Goal: Task Accomplishment & Management: Complete application form

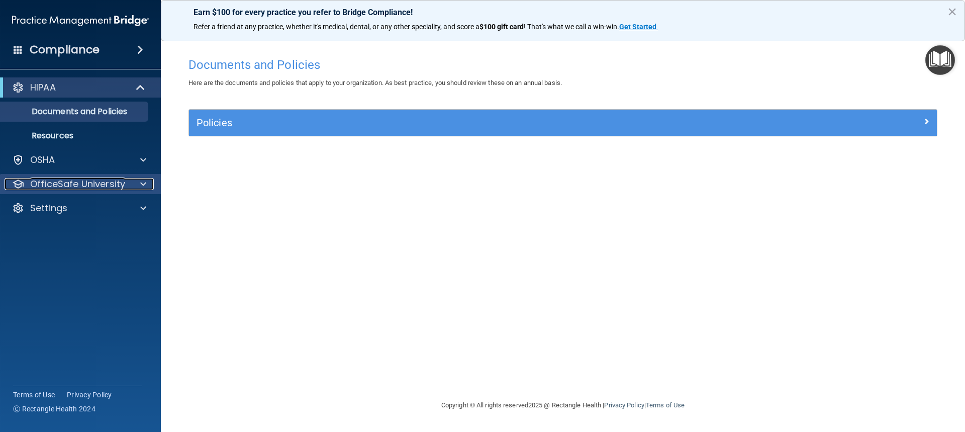
click at [133, 182] on div at bounding box center [141, 184] width 25 height 12
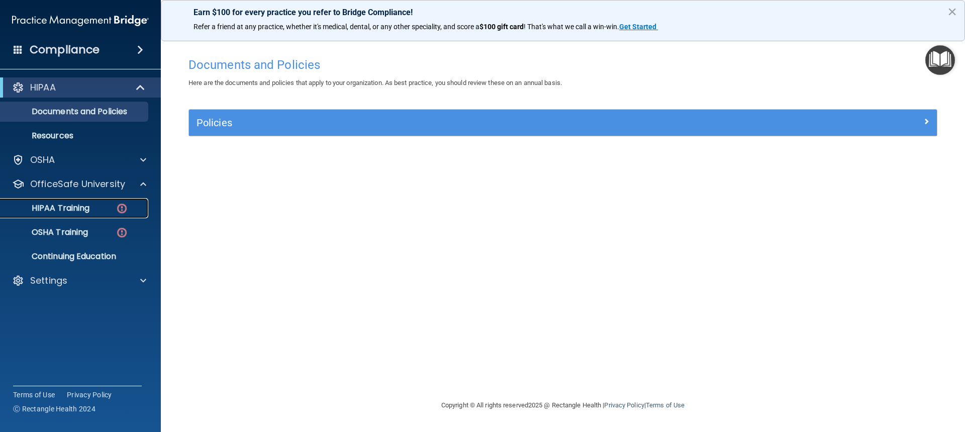
click at [91, 212] on div "HIPAA Training" at bounding box center [75, 208] width 137 height 10
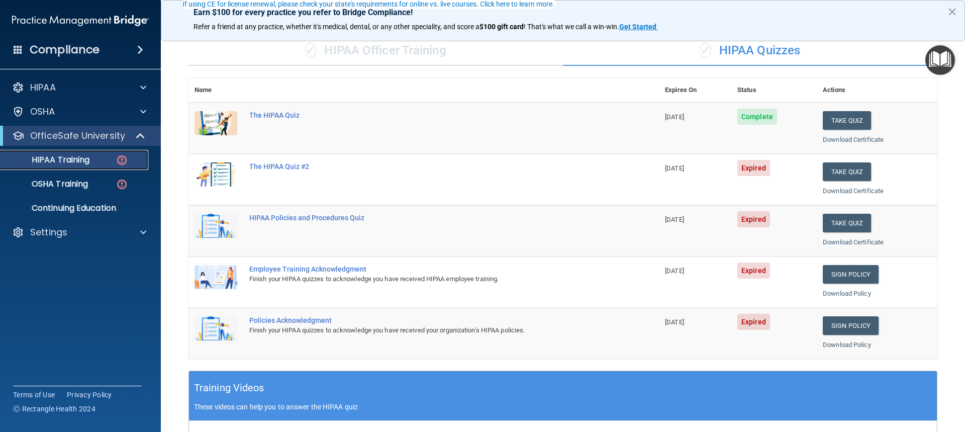
scroll to position [101, 0]
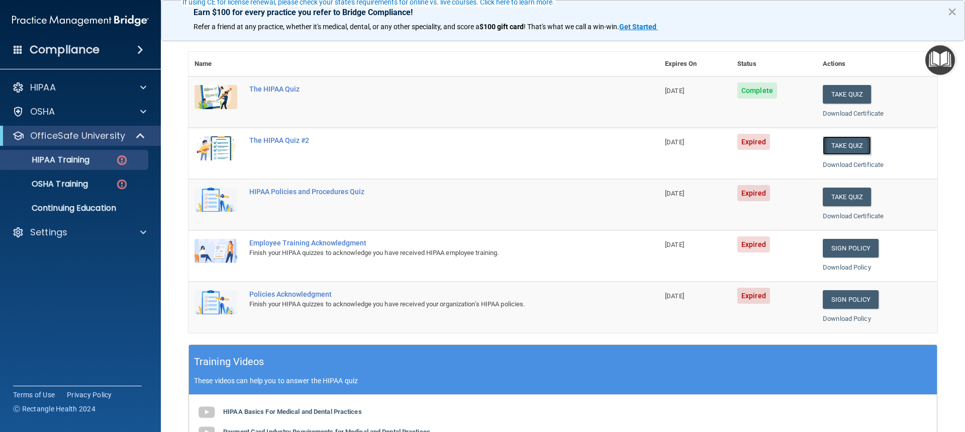
click at [685, 140] on button "Take Quiz" at bounding box center [847, 145] width 48 height 19
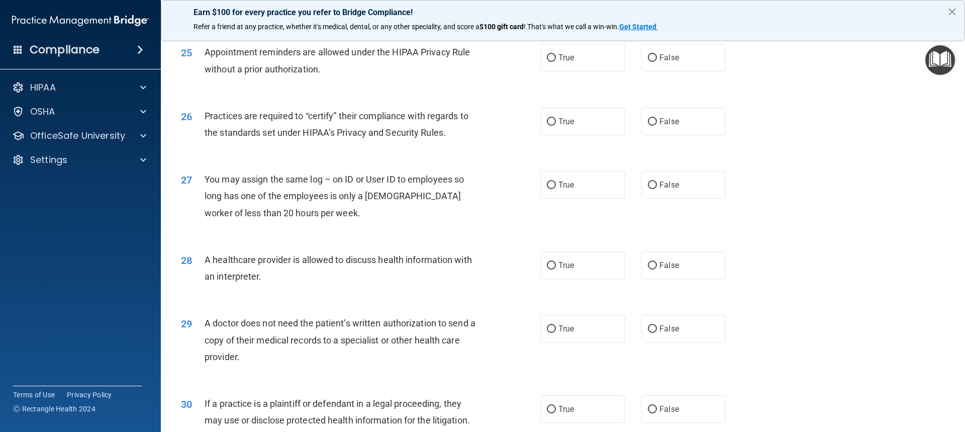
scroll to position [1908, 0]
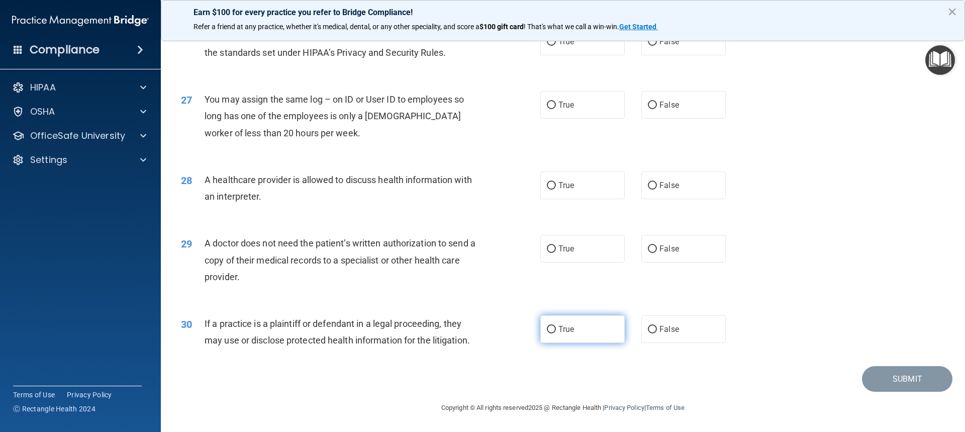
click at [563, 264] on label "True" at bounding box center [582, 329] width 84 height 28
click at [556, 264] on input "True" at bounding box center [551, 330] width 9 height 8
radio input "true"
click at [682, 264] on label "False" at bounding box center [683, 329] width 84 height 28
click at [657, 264] on input "False" at bounding box center [652, 330] width 9 height 8
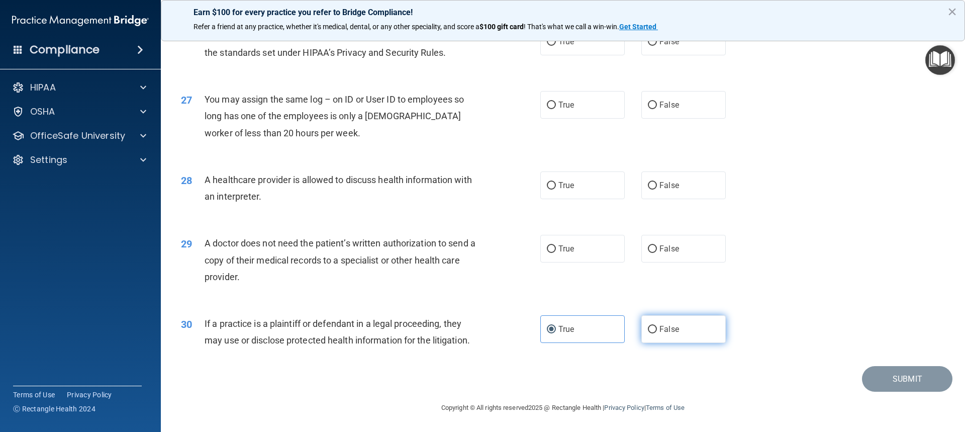
radio input "true"
radio input "false"
click at [685, 248] on label "False" at bounding box center [683, 249] width 84 height 28
click at [657, 248] on input "False" at bounding box center [652, 249] width 9 height 8
radio input "true"
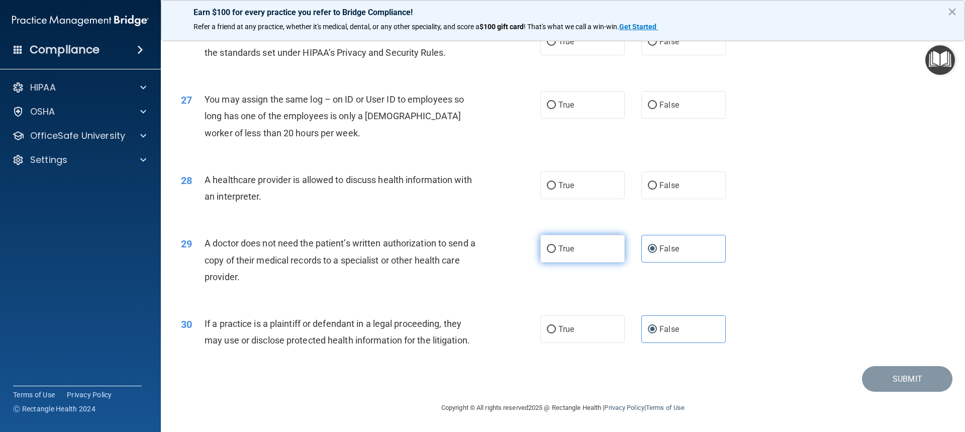
click at [578, 247] on label "True" at bounding box center [582, 249] width 84 height 28
click at [556, 247] on input "True" at bounding box center [551, 249] width 9 height 8
radio input "true"
click at [677, 255] on label "False" at bounding box center [683, 249] width 84 height 28
click at [657, 253] on input "False" at bounding box center [652, 249] width 9 height 8
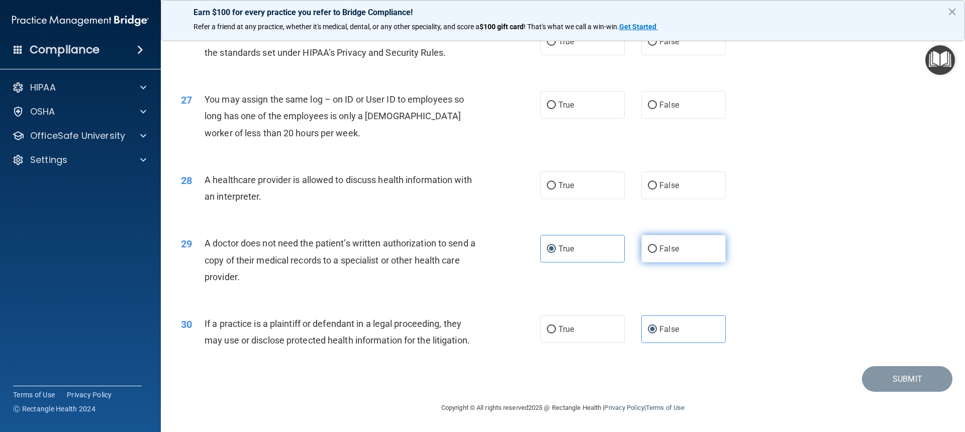
radio input "true"
click at [571, 246] on label "True" at bounding box center [582, 249] width 84 height 28
click at [556, 246] on input "True" at bounding box center [551, 249] width 9 height 8
radio input "true"
radio input "false"
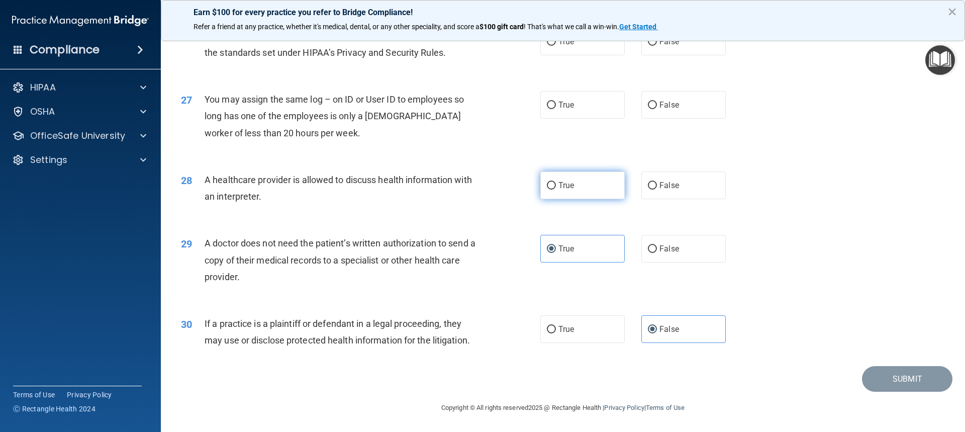
click at [592, 187] on label "True" at bounding box center [582, 185] width 84 height 28
click at [556, 187] on input "True" at bounding box center [551, 186] width 9 height 8
radio input "true"
click at [685, 112] on label "False" at bounding box center [683, 105] width 84 height 28
click at [657, 109] on input "False" at bounding box center [652, 106] width 9 height 8
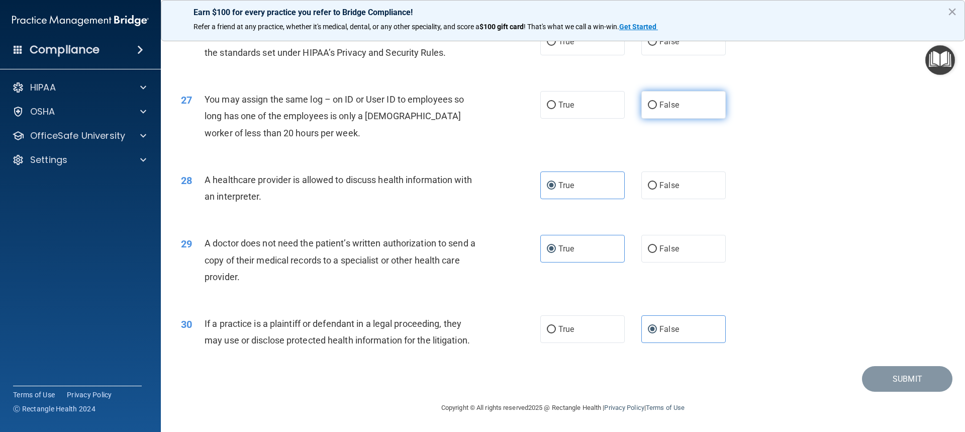
radio input "true"
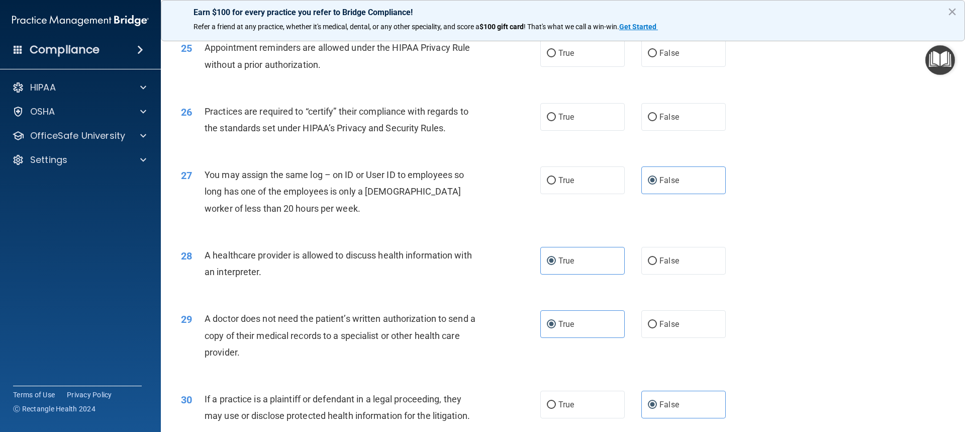
scroll to position [1757, 0]
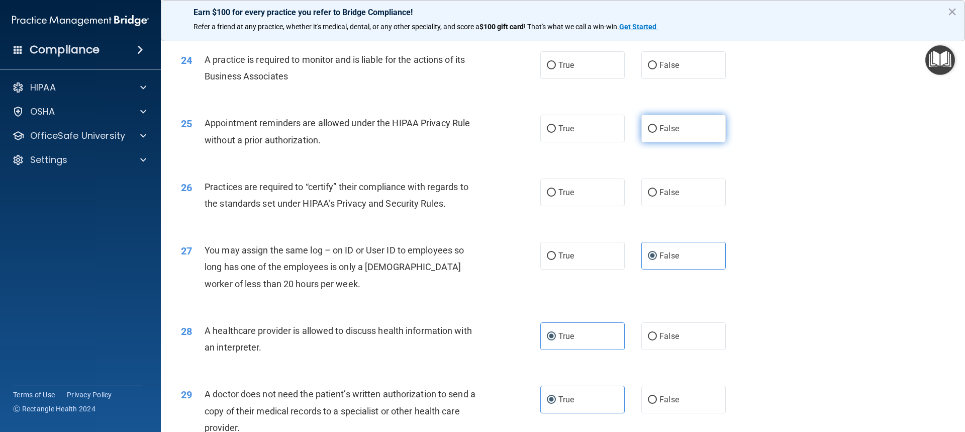
click at [660, 134] on label "False" at bounding box center [683, 129] width 84 height 28
click at [657, 133] on input "False" at bounding box center [652, 129] width 9 height 8
radio input "true"
click at [596, 193] on label "True" at bounding box center [582, 192] width 84 height 28
click at [556, 193] on input "True" at bounding box center [551, 193] width 9 height 8
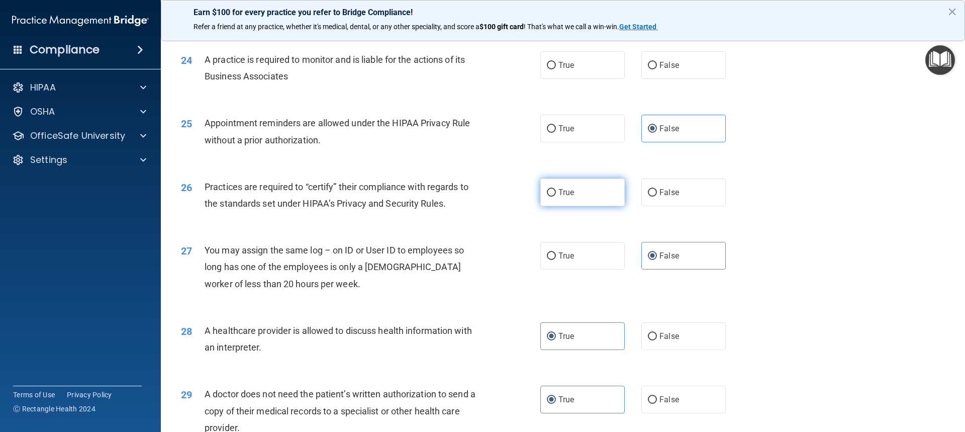
radio input "true"
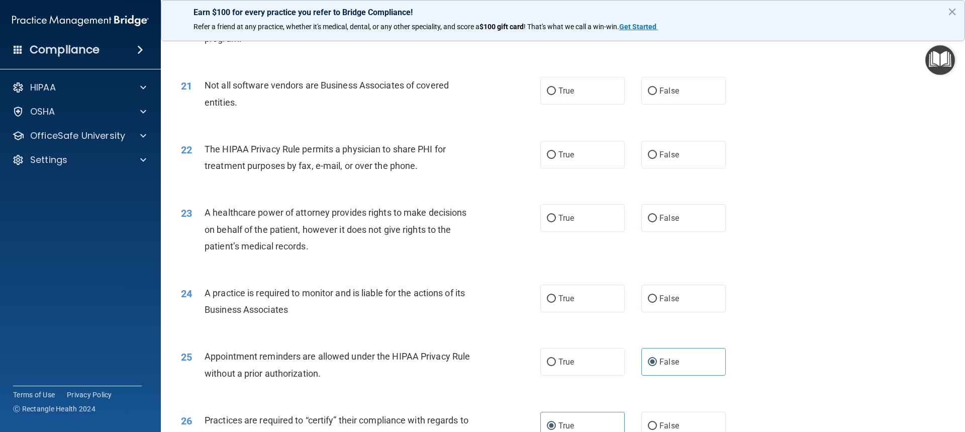
scroll to position [1506, 0]
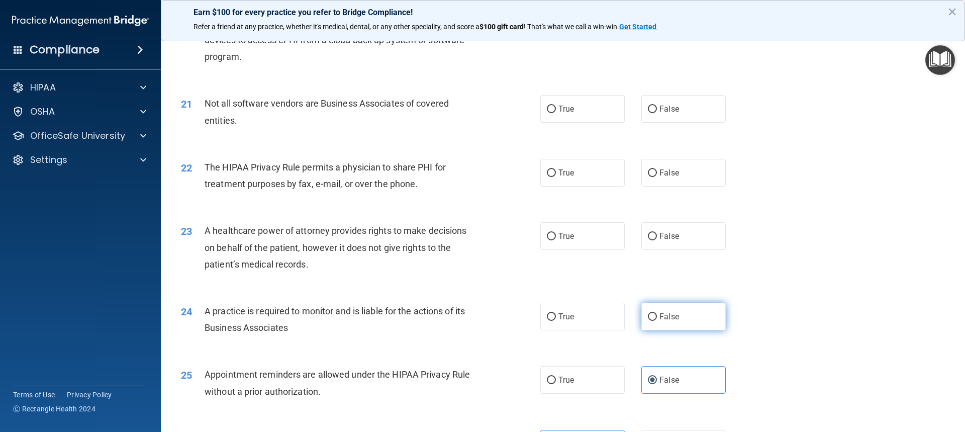
click at [661, 264] on label "False" at bounding box center [683, 317] width 84 height 28
click at [657, 264] on input "False" at bounding box center [652, 317] width 9 height 8
radio input "true"
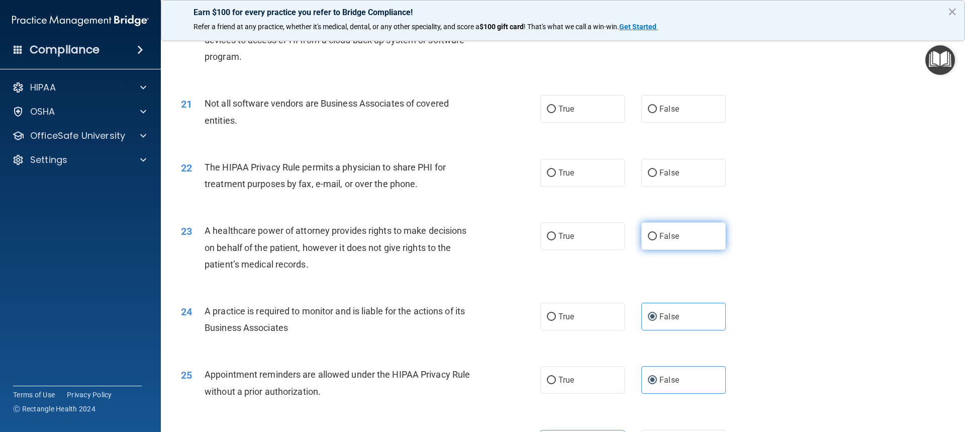
click at [648, 237] on input "False" at bounding box center [652, 237] width 9 height 8
radio input "true"
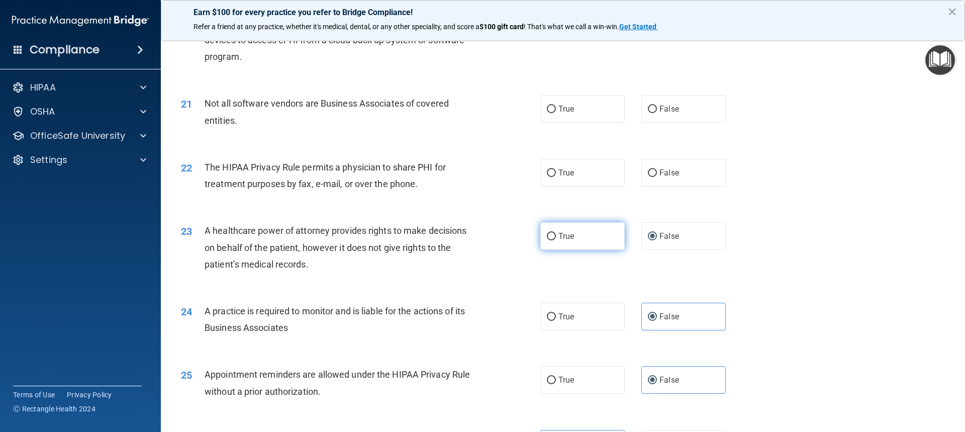
click at [591, 236] on label "True" at bounding box center [582, 236] width 84 height 28
click at [556, 236] on input "True" at bounding box center [551, 237] width 9 height 8
radio input "true"
radio input "false"
click at [603, 164] on label "True" at bounding box center [582, 173] width 84 height 28
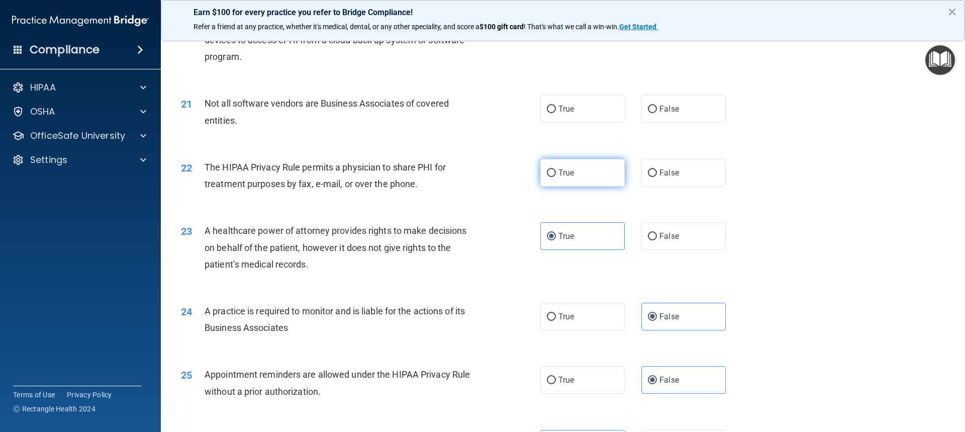
click at [556, 169] on input "True" at bounding box center [551, 173] width 9 height 8
radio input "true"
click at [653, 173] on label "False" at bounding box center [683, 173] width 84 height 28
click at [653, 173] on input "False" at bounding box center [652, 173] width 9 height 8
radio input "true"
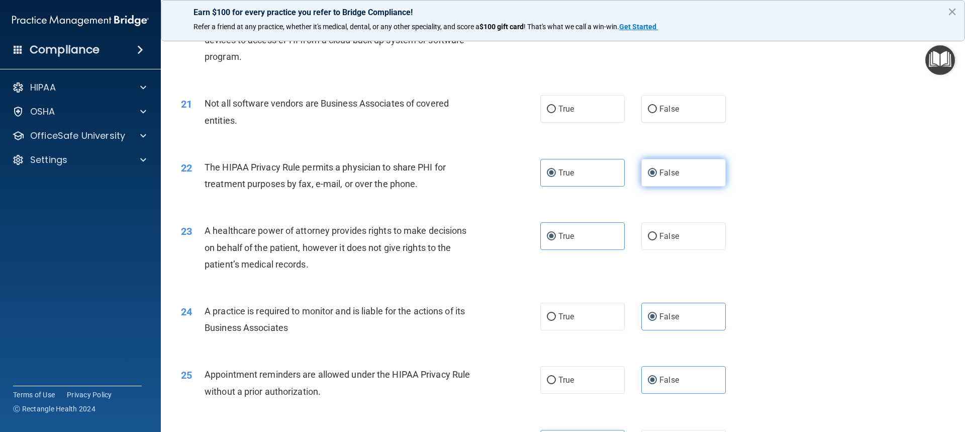
radio input "false"
click at [558, 106] on span "True" at bounding box center [566, 109] width 16 height 10
click at [555, 106] on input "True" at bounding box center [551, 110] width 9 height 8
radio input "true"
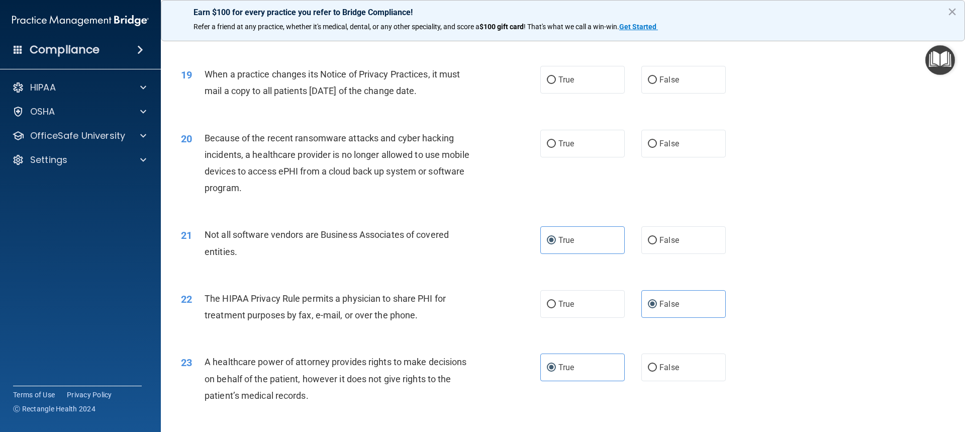
scroll to position [1355, 0]
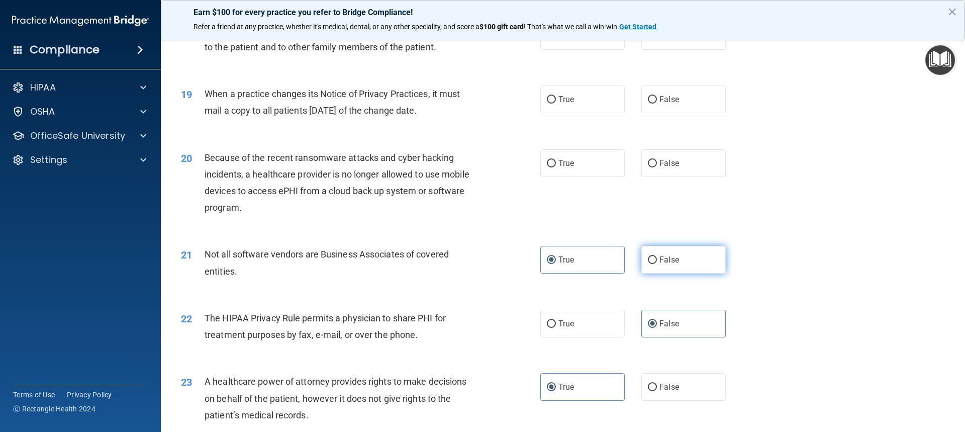
click at [685, 264] on label "False" at bounding box center [683, 260] width 84 height 28
click at [657, 264] on input "False" at bounding box center [652, 260] width 9 height 8
radio input "true"
radio input "false"
click at [685, 161] on label "False" at bounding box center [683, 163] width 84 height 28
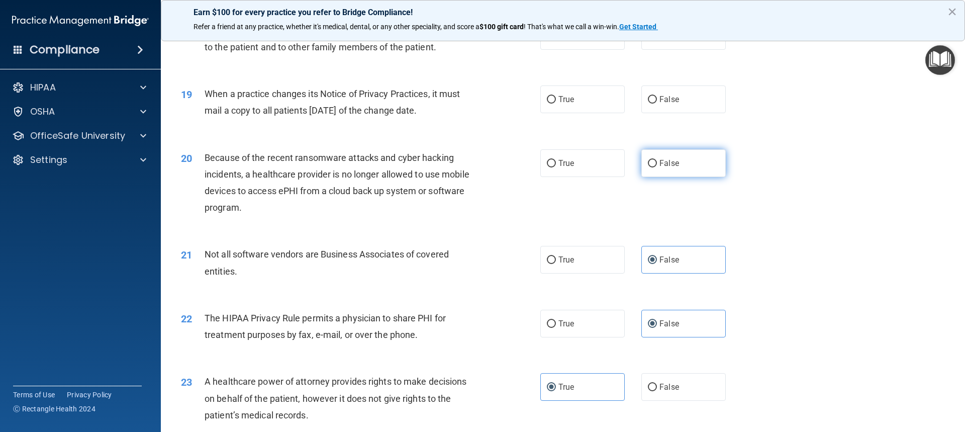
click at [657, 161] on input "False" at bounding box center [652, 164] width 9 height 8
radio input "true"
click at [661, 99] on span "False" at bounding box center [669, 99] width 20 height 10
click at [657, 99] on input "False" at bounding box center [652, 100] width 9 height 8
radio input "true"
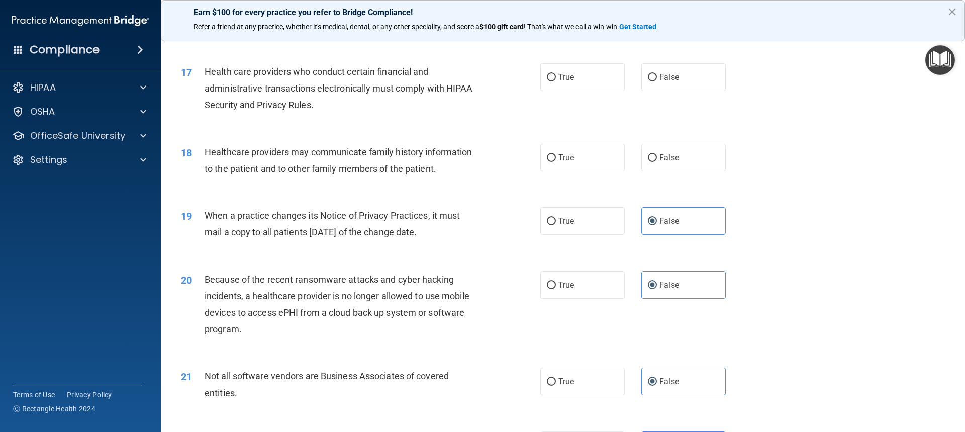
scroll to position [1204, 0]
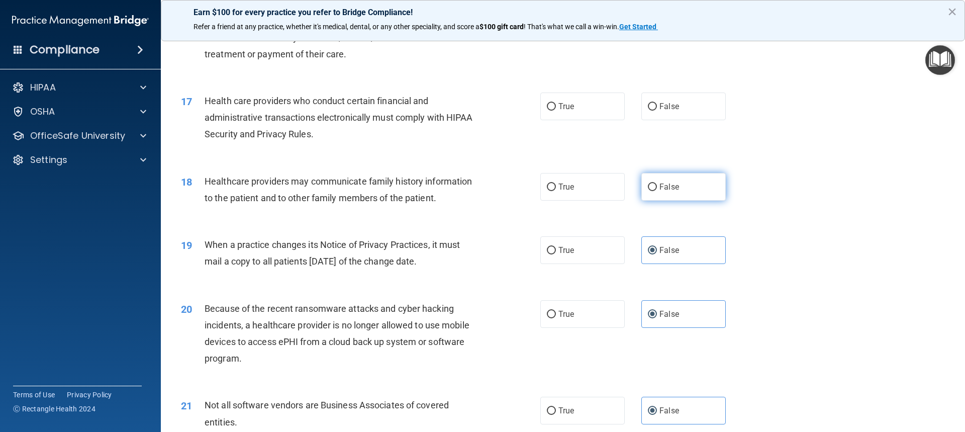
click at [671, 189] on span "False" at bounding box center [669, 187] width 20 height 10
click at [657, 189] on input "False" at bounding box center [652, 187] width 9 height 8
radio input "true"
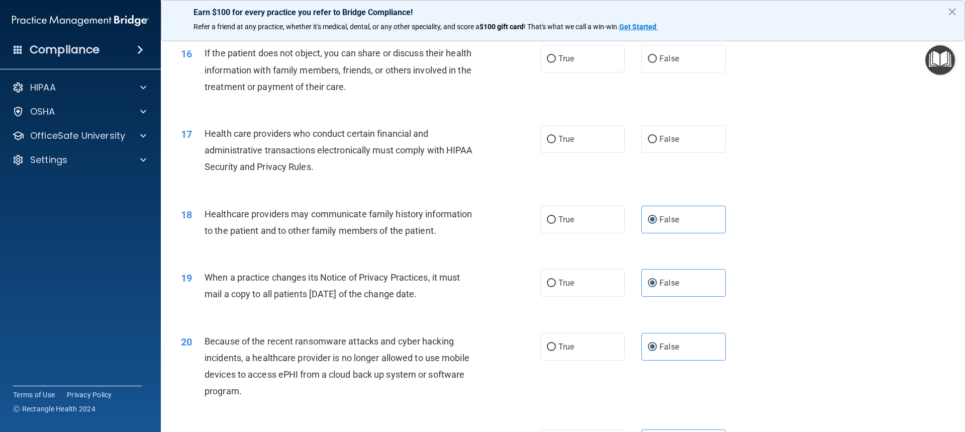
scroll to position [1154, 0]
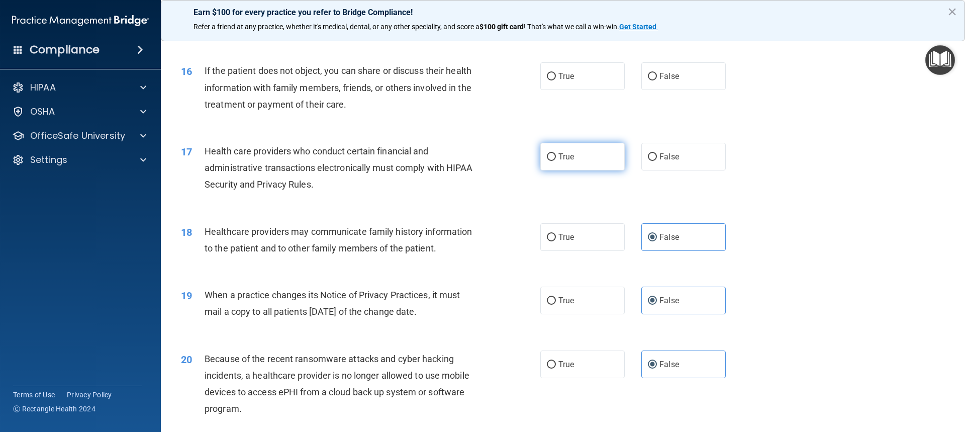
click at [558, 158] on span "True" at bounding box center [566, 157] width 16 height 10
click at [556, 158] on input "True" at bounding box center [551, 157] width 9 height 8
radio input "true"
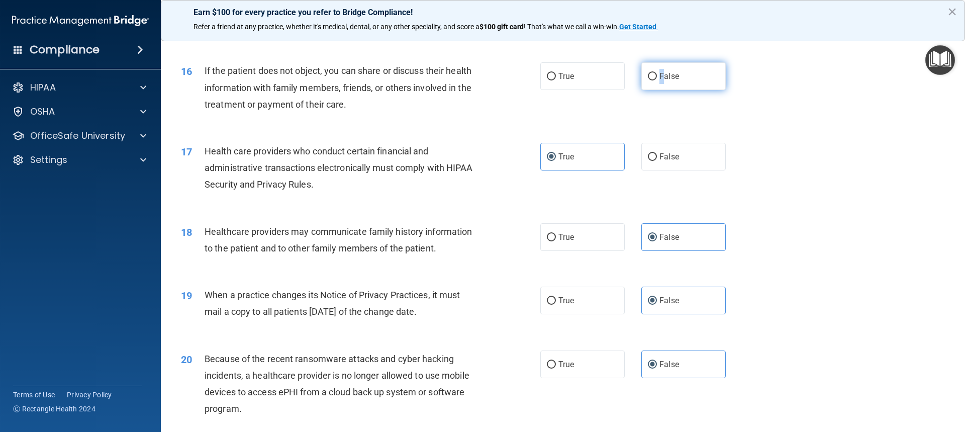
click at [659, 72] on span "False" at bounding box center [669, 76] width 20 height 10
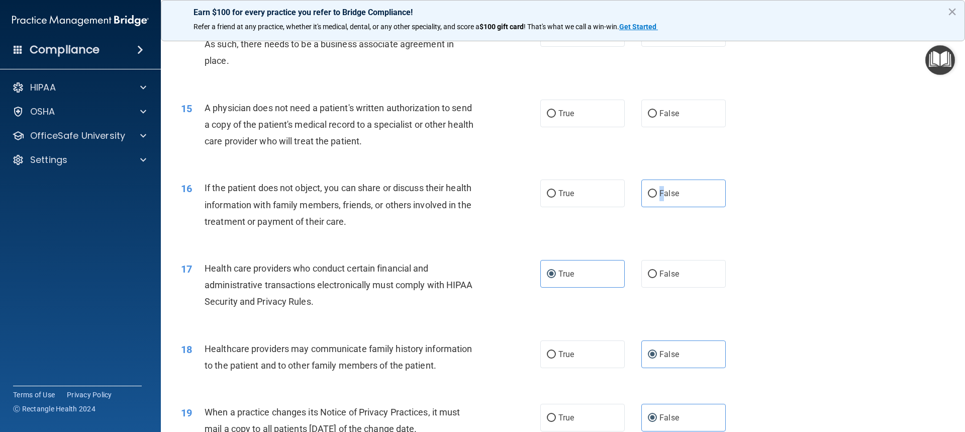
scroll to position [1003, 0]
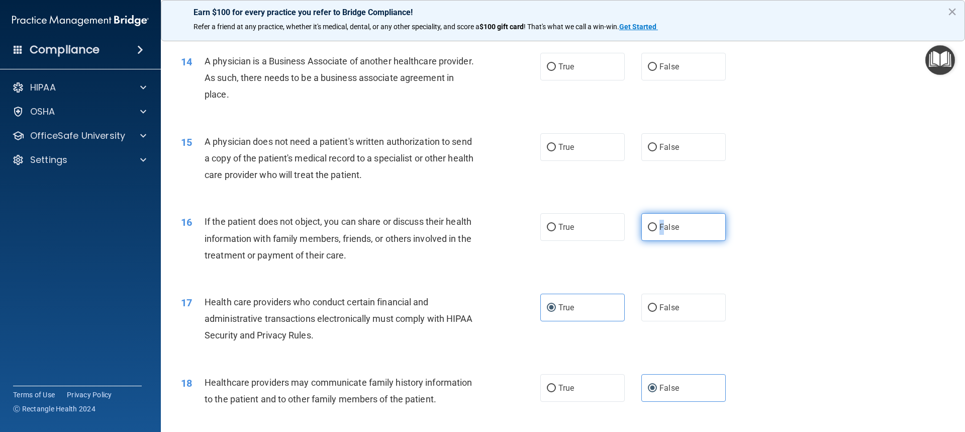
click at [655, 216] on label "False" at bounding box center [683, 227] width 84 height 28
click at [655, 224] on input "False" at bounding box center [652, 228] width 9 height 8
radio input "true"
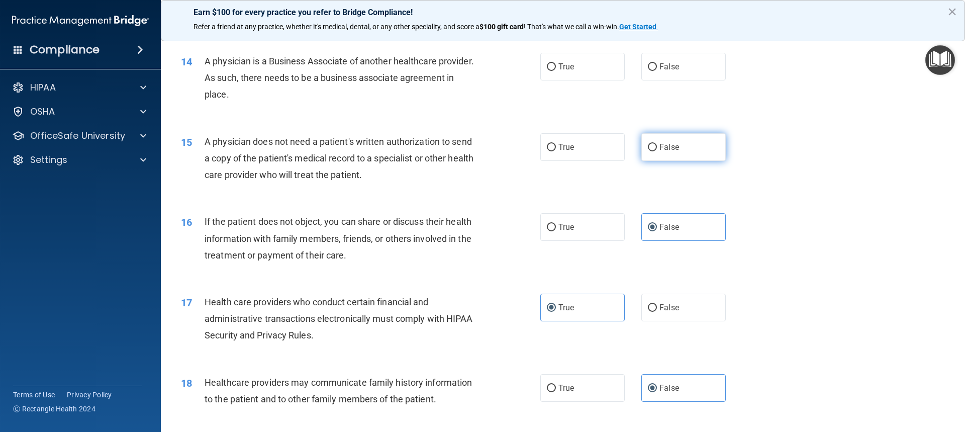
click at [641, 146] on label "False" at bounding box center [683, 147] width 84 height 28
click at [648, 146] on input "False" at bounding box center [652, 148] width 9 height 8
radio input "true"
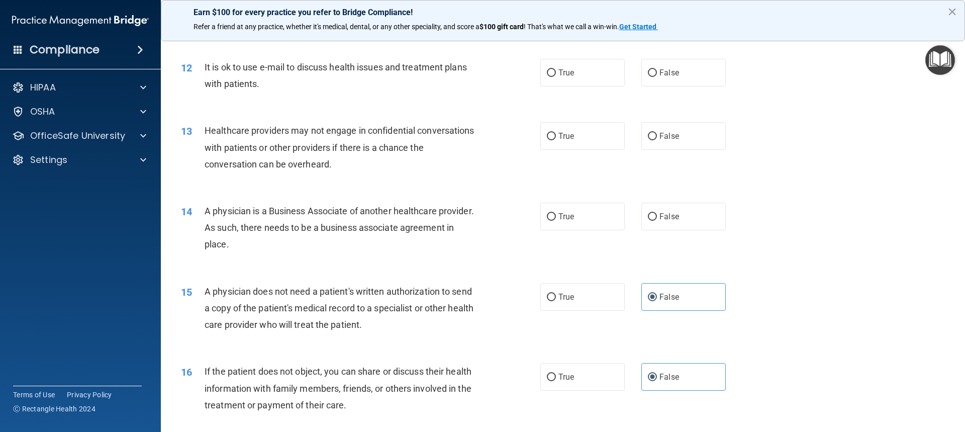
scroll to position [852, 0]
click at [660, 213] on span "False" at bounding box center [669, 218] width 20 height 10
click at [657, 214] on input "False" at bounding box center [652, 218] width 9 height 8
radio input "true"
click at [564, 150] on label "True" at bounding box center [582, 137] width 84 height 28
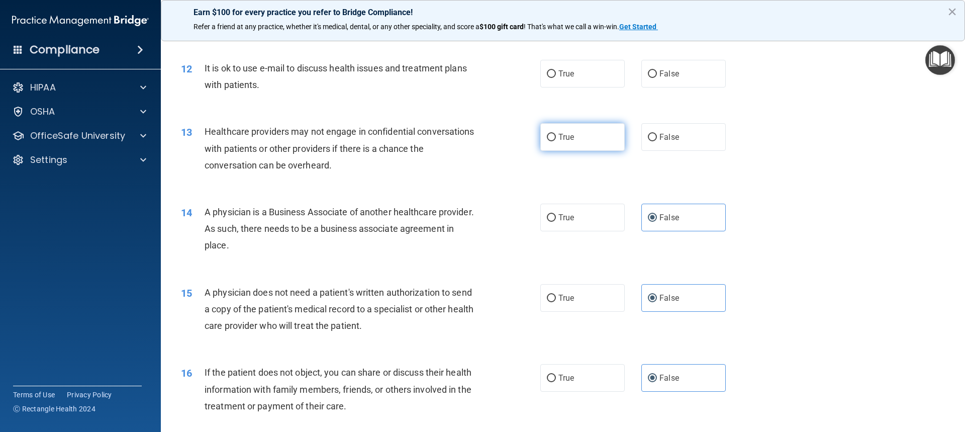
click at [556, 141] on input "True" at bounding box center [551, 138] width 9 height 8
radio input "true"
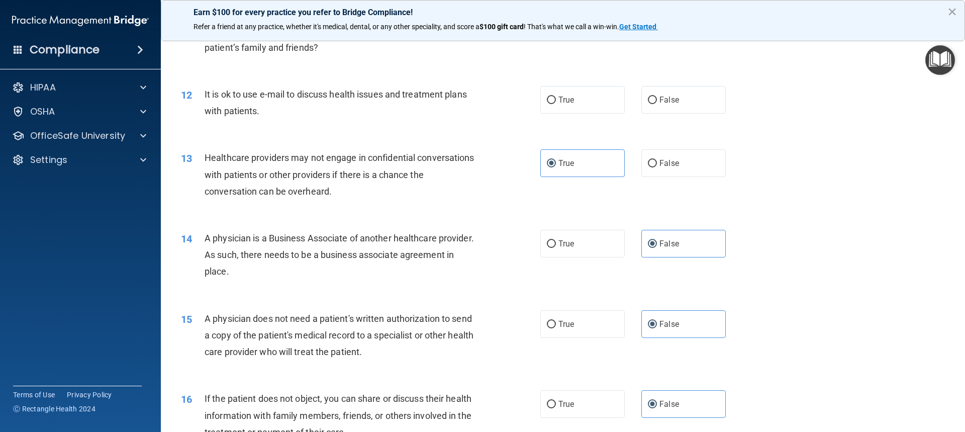
scroll to position [802, 0]
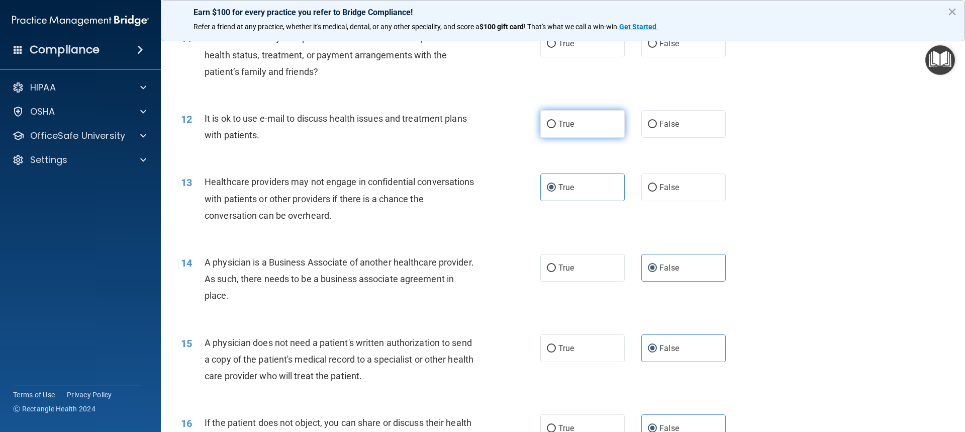
click at [592, 135] on label "True" at bounding box center [582, 124] width 84 height 28
click at [556, 128] on input "True" at bounding box center [551, 125] width 9 height 8
radio input "true"
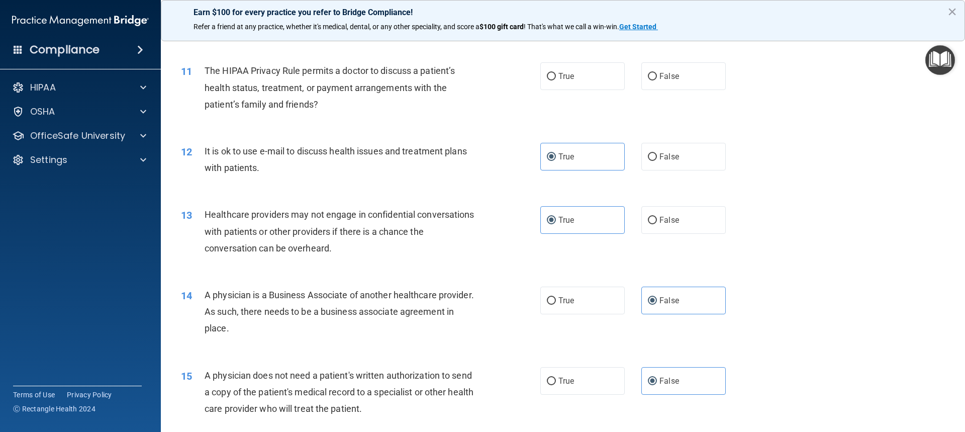
scroll to position [752, 0]
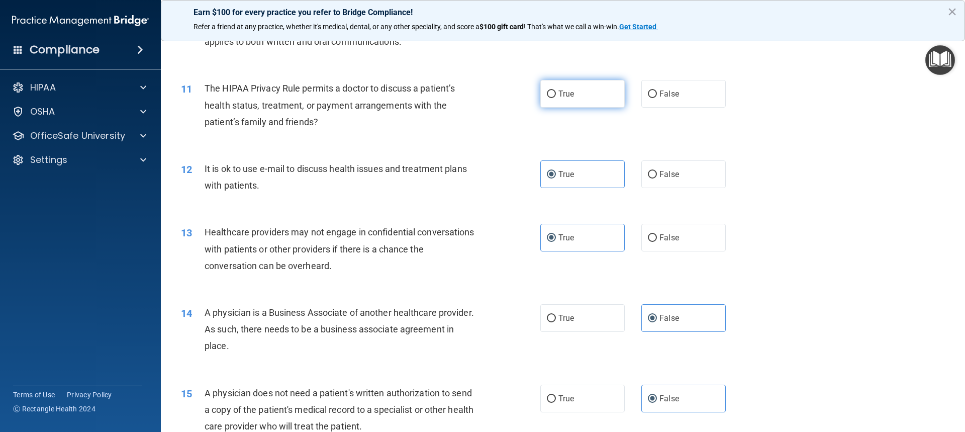
click at [600, 101] on label "True" at bounding box center [582, 94] width 84 height 28
click at [556, 98] on input "True" at bounding box center [551, 94] width 9 height 8
radio input "true"
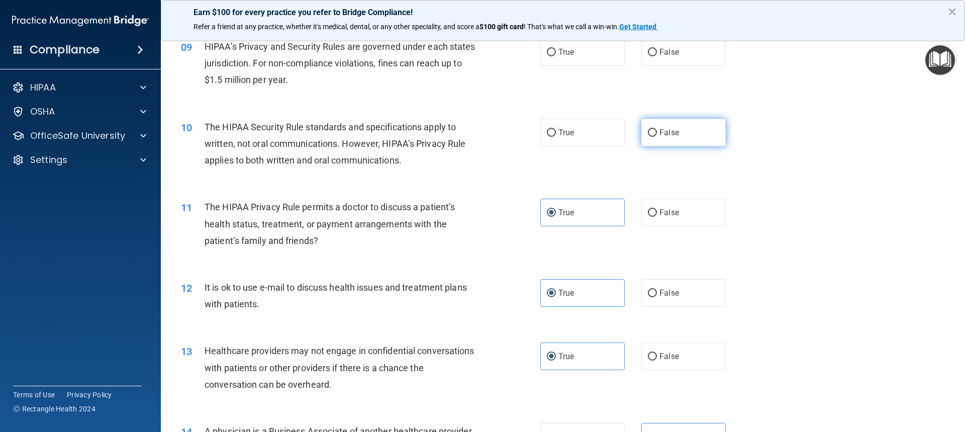
scroll to position [601, 0]
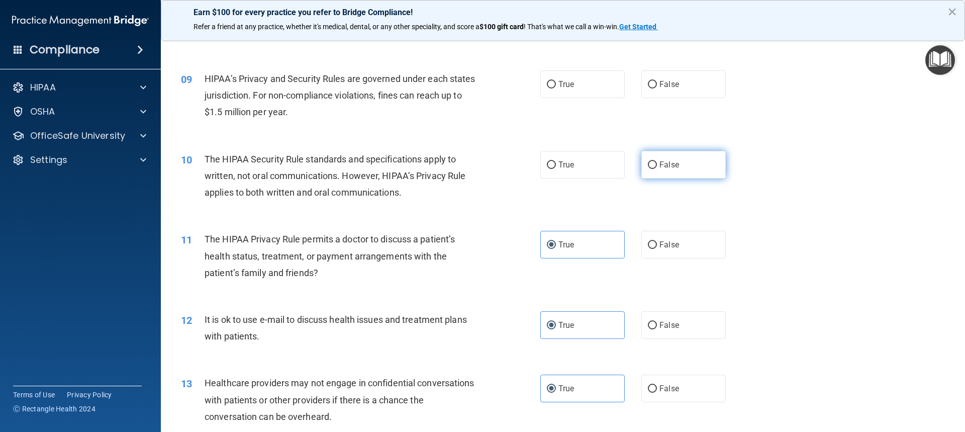
click at [672, 173] on label "False" at bounding box center [683, 165] width 84 height 28
click at [657, 169] on input "False" at bounding box center [652, 165] width 9 height 8
radio input "true"
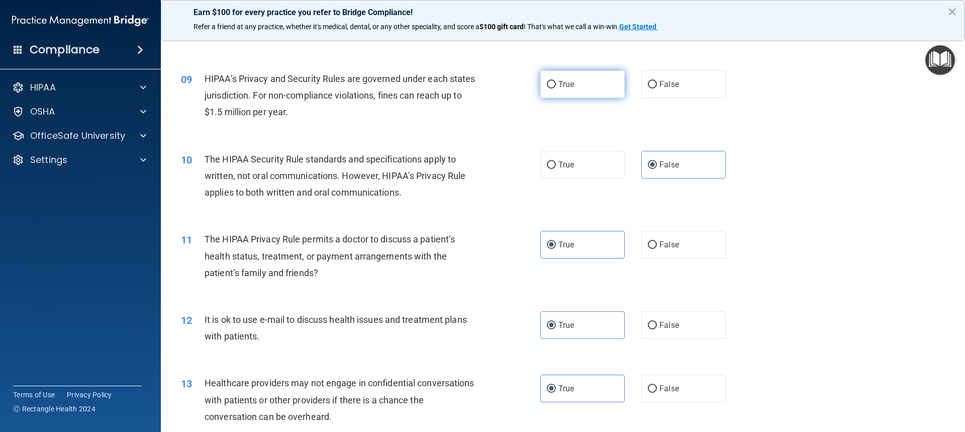
click at [574, 95] on label "True" at bounding box center [582, 84] width 84 height 28
click at [556, 88] on input "True" at bounding box center [551, 85] width 9 height 8
radio input "true"
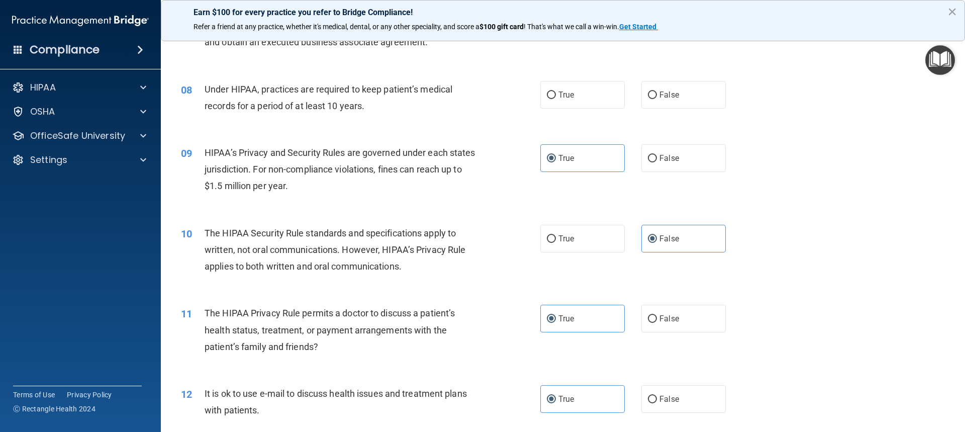
scroll to position [501, 0]
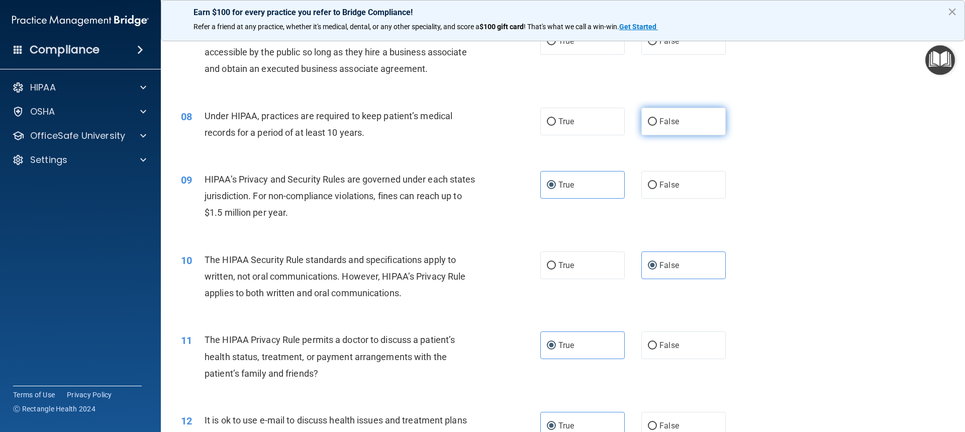
drag, startPoint x: 683, startPoint y: 129, endPoint x: 690, endPoint y: 135, distance: 8.9
click at [685, 134] on label "False" at bounding box center [683, 122] width 84 height 28
click at [657, 126] on input "False" at bounding box center [652, 122] width 9 height 8
radio input "true"
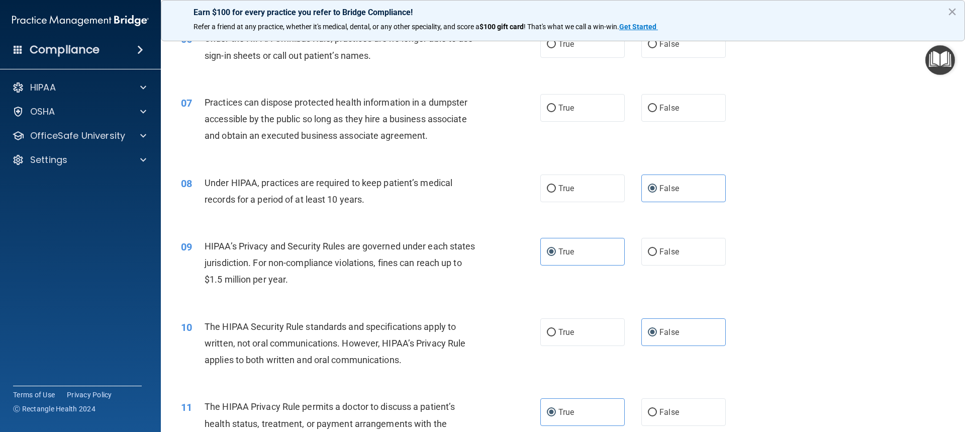
scroll to position [400, 0]
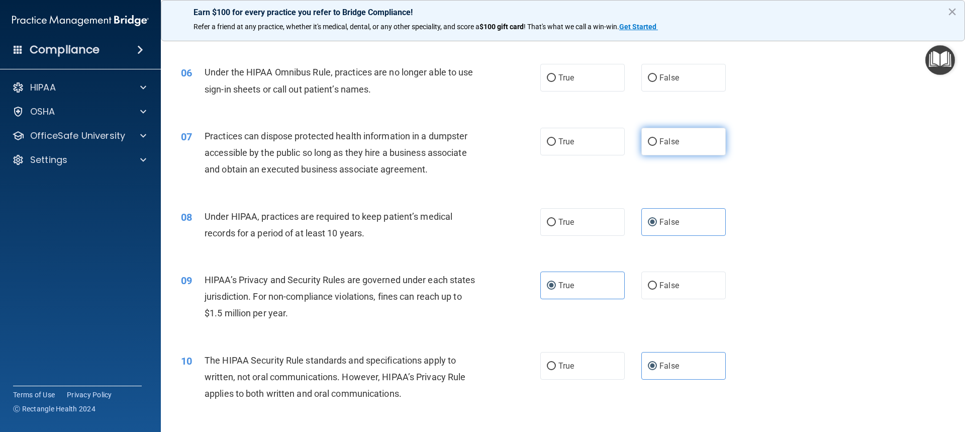
click at [685, 153] on label "False" at bounding box center [683, 142] width 84 height 28
click at [657, 146] on input "False" at bounding box center [652, 142] width 9 height 8
radio input "true"
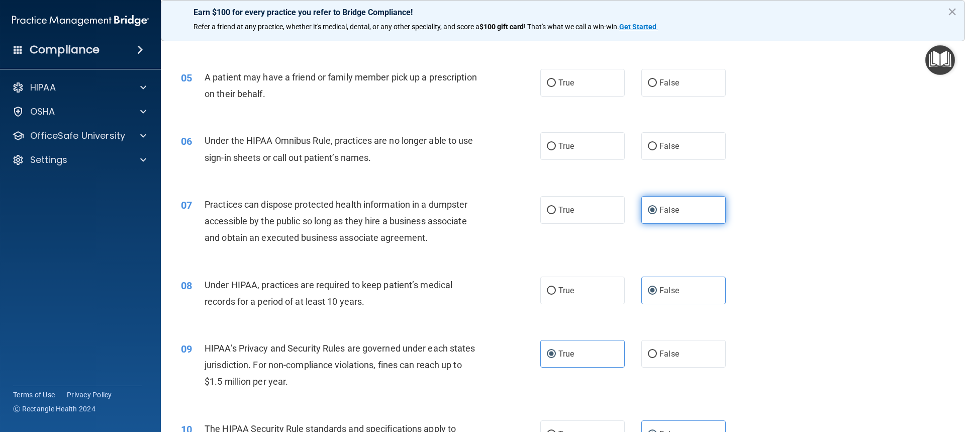
scroll to position [300, 0]
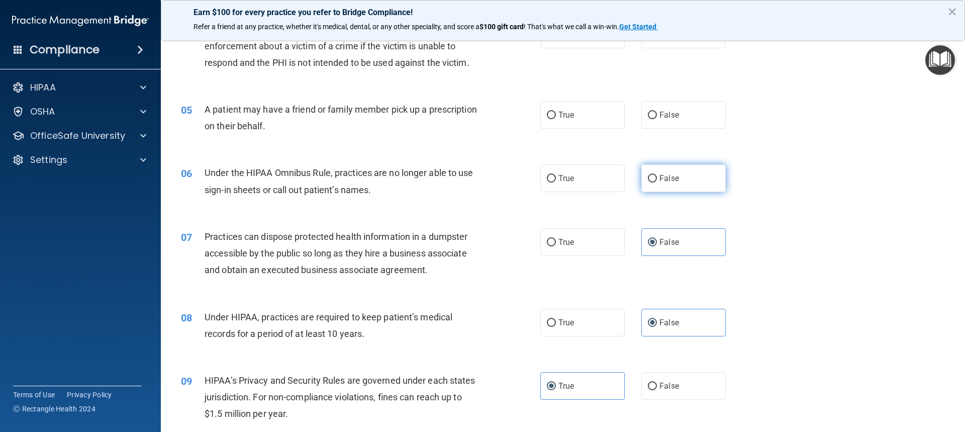
click at [677, 186] on label "False" at bounding box center [683, 178] width 84 height 28
click at [657, 182] on input "False" at bounding box center [652, 179] width 9 height 8
radio input "true"
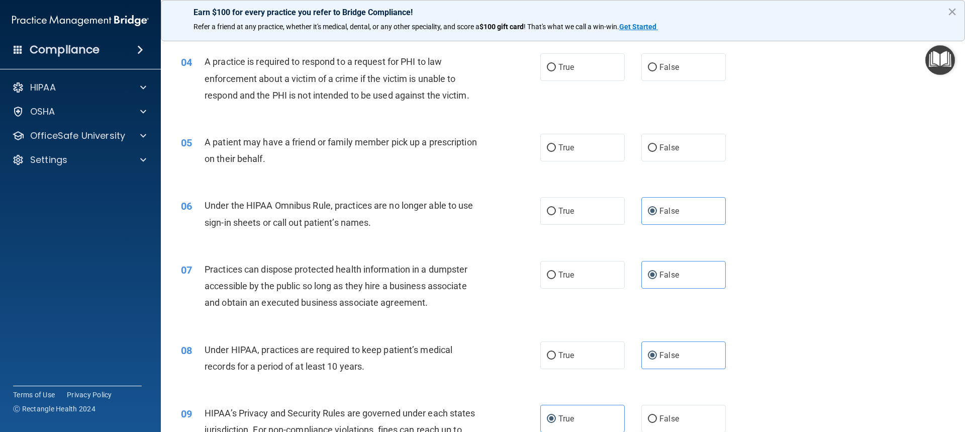
scroll to position [249, 0]
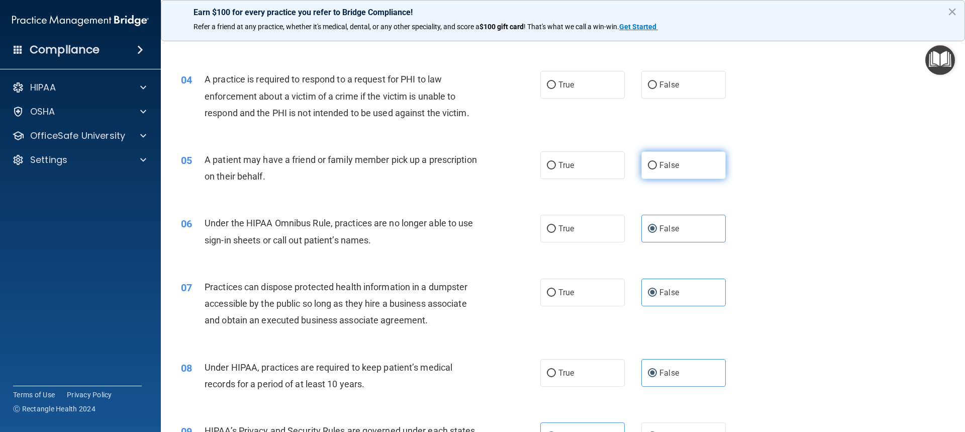
click at [685, 169] on label "False" at bounding box center [683, 165] width 84 height 28
click at [657, 169] on input "False" at bounding box center [652, 166] width 9 height 8
radio input "true"
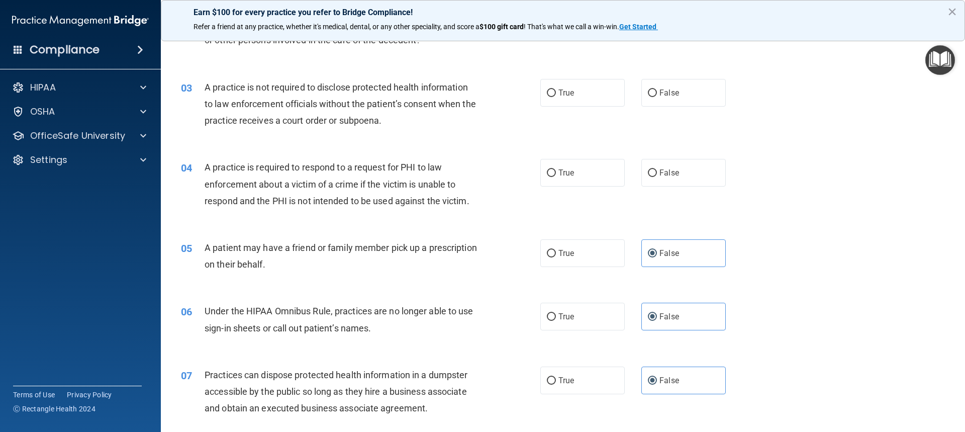
scroll to position [149, 0]
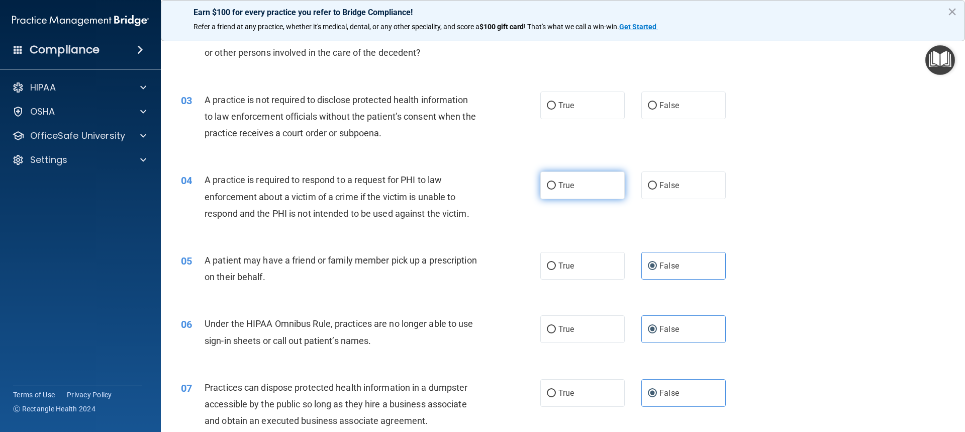
click at [572, 185] on label "True" at bounding box center [582, 185] width 84 height 28
click at [556, 185] on input "True" at bounding box center [551, 186] width 9 height 8
radio input "true"
click at [679, 192] on label "False" at bounding box center [683, 185] width 84 height 28
click at [657, 189] on input "False" at bounding box center [652, 186] width 9 height 8
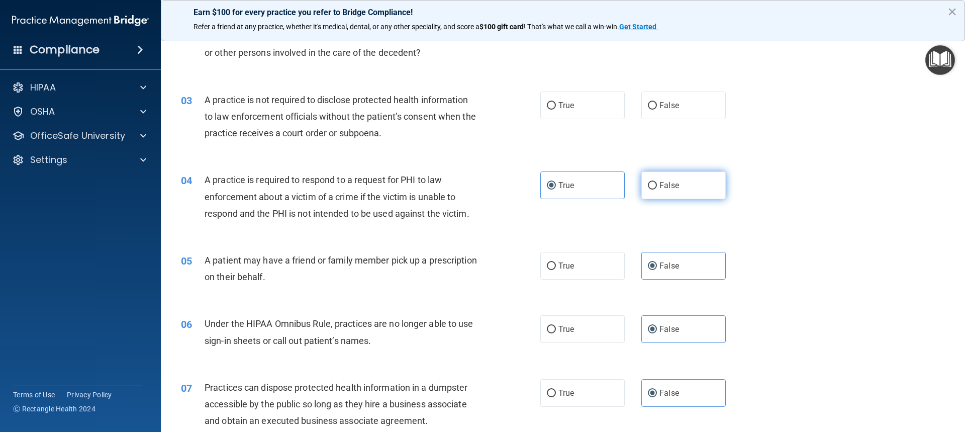
radio input "true"
radio input "false"
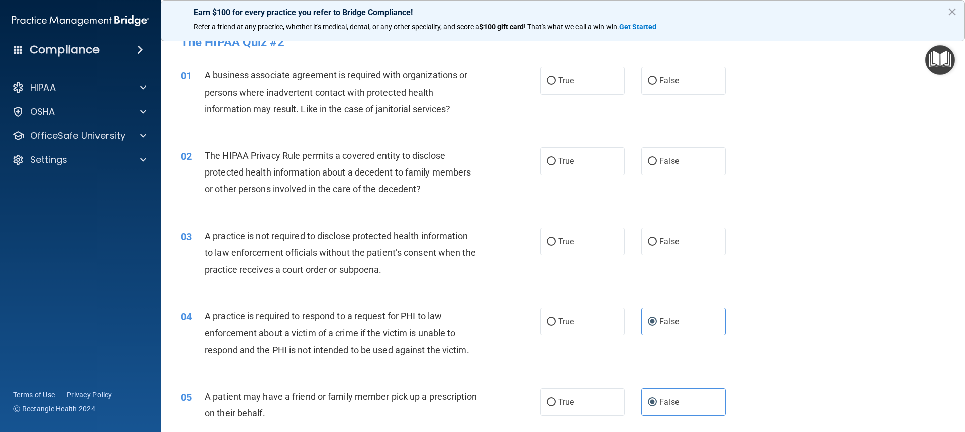
scroll to position [0, 0]
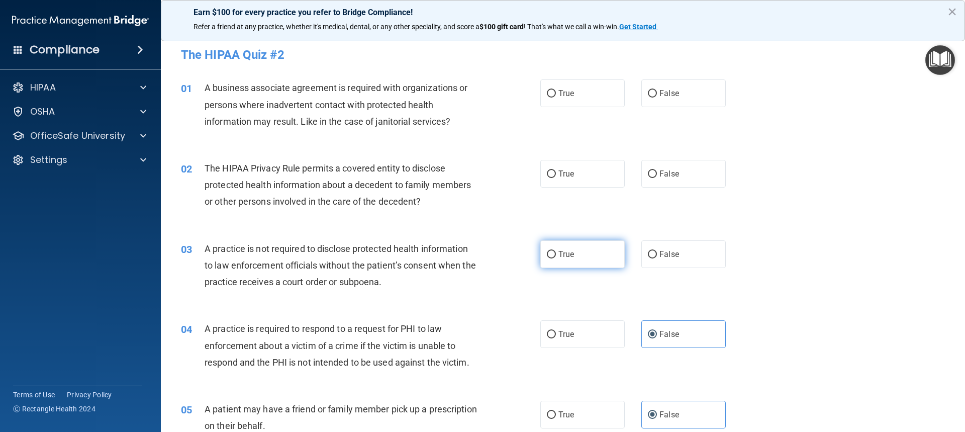
click at [563, 264] on label "True" at bounding box center [582, 254] width 84 height 28
click at [556, 258] on input "True" at bounding box center [551, 255] width 9 height 8
radio input "true"
click at [570, 89] on span "True" at bounding box center [566, 93] width 16 height 10
click at [556, 90] on input "True" at bounding box center [551, 94] width 9 height 8
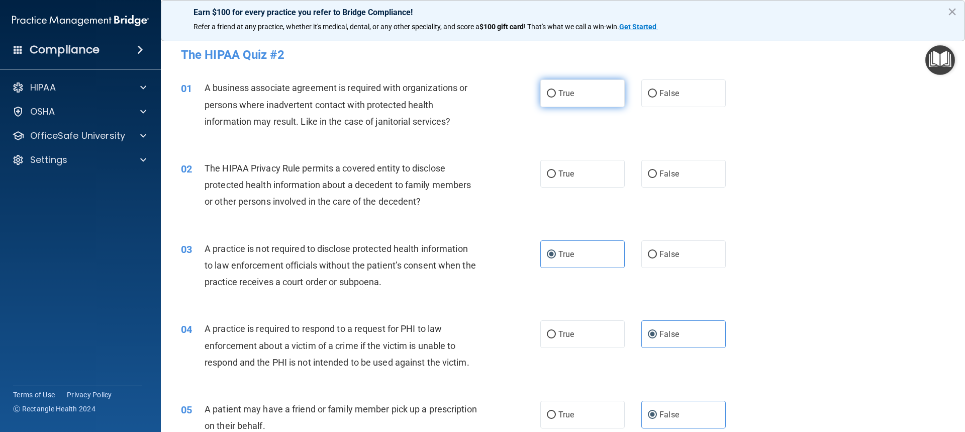
radio input "true"
click at [606, 178] on label "True" at bounding box center [582, 174] width 84 height 28
click at [556, 178] on input "True" at bounding box center [551, 174] width 9 height 8
radio input "true"
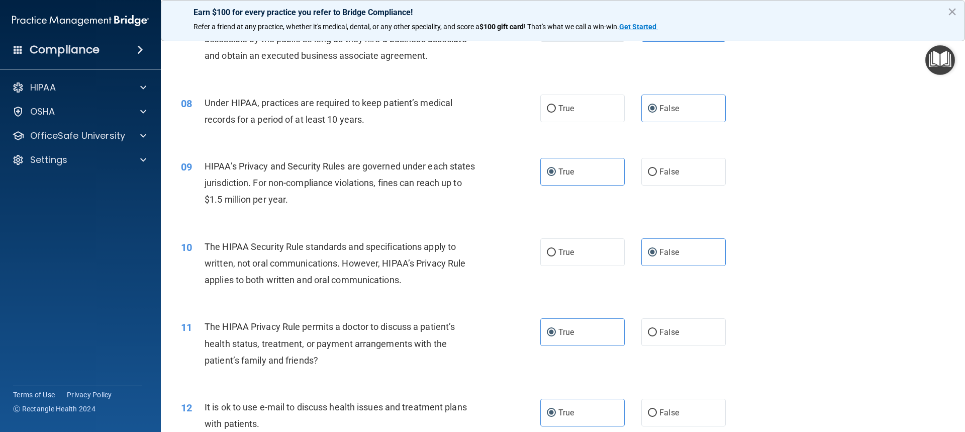
scroll to position [1908, 0]
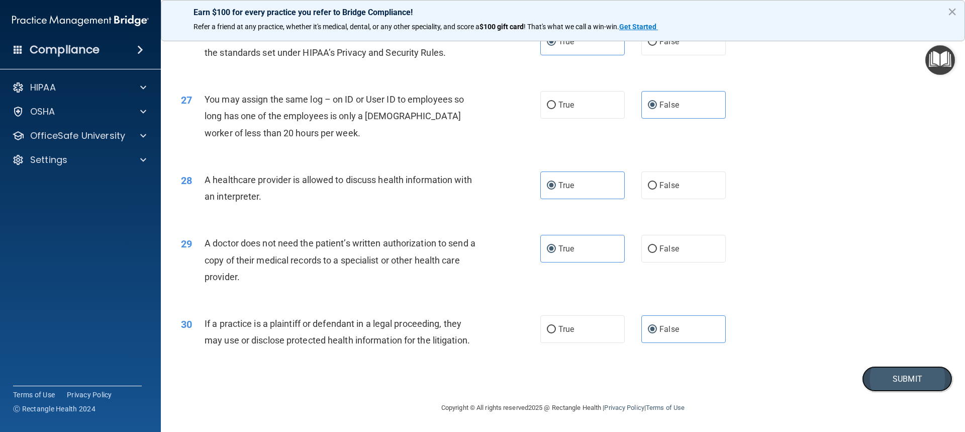
click at [685, 264] on button "Submit" at bounding box center [907, 379] width 90 height 26
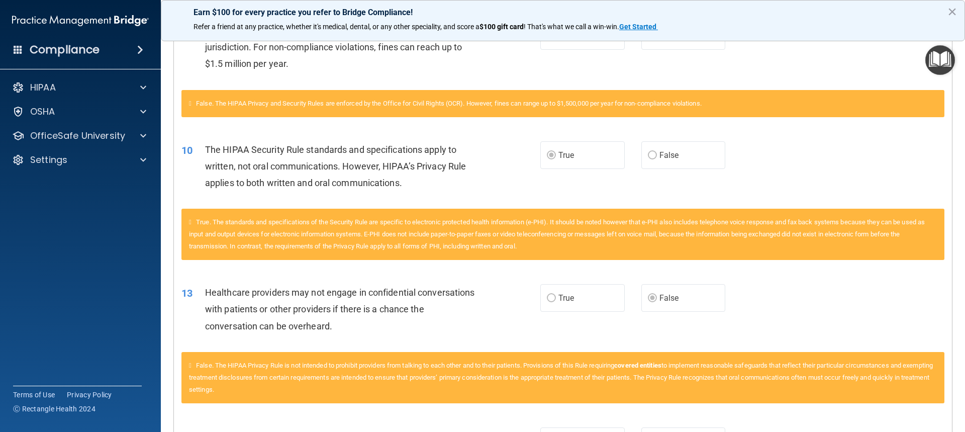
scroll to position [752, 0]
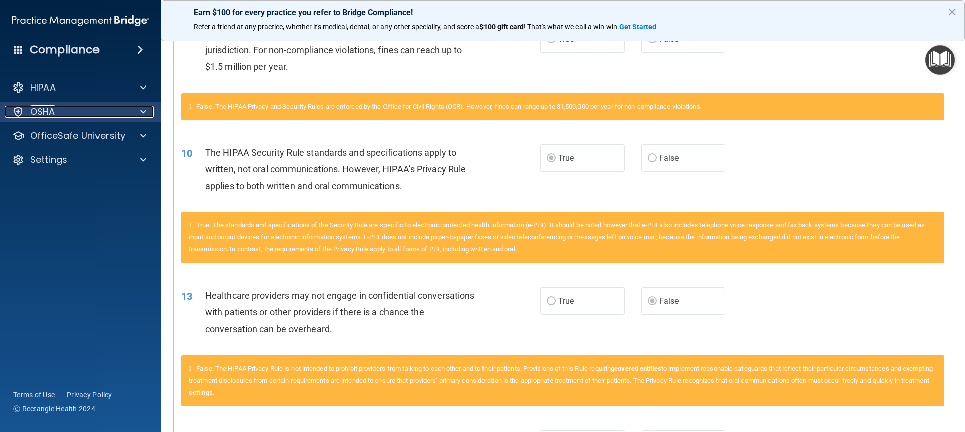
click at [134, 115] on div at bounding box center [141, 112] width 25 height 12
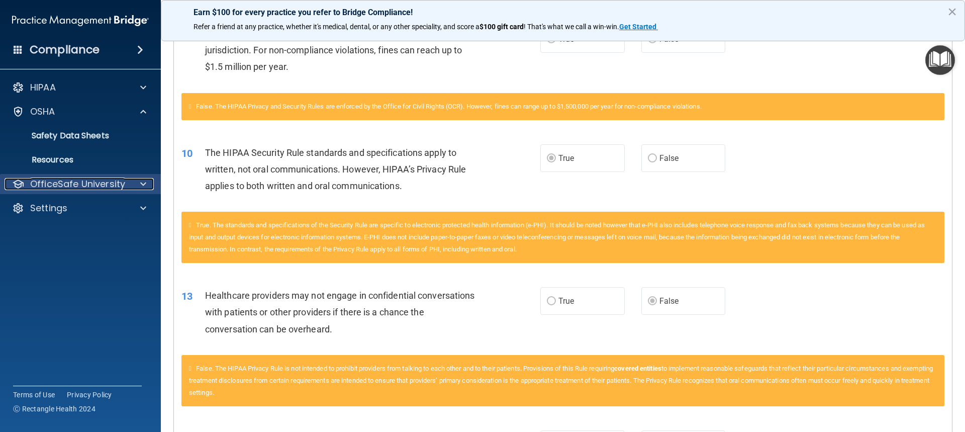
click at [126, 180] on div "OfficeSafe University" at bounding box center [67, 184] width 125 height 12
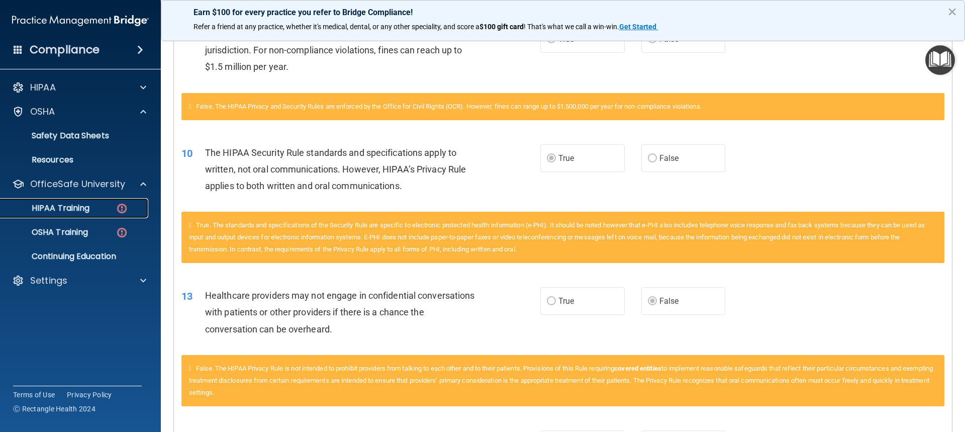
click at [98, 211] on div "HIPAA Training" at bounding box center [75, 208] width 137 height 10
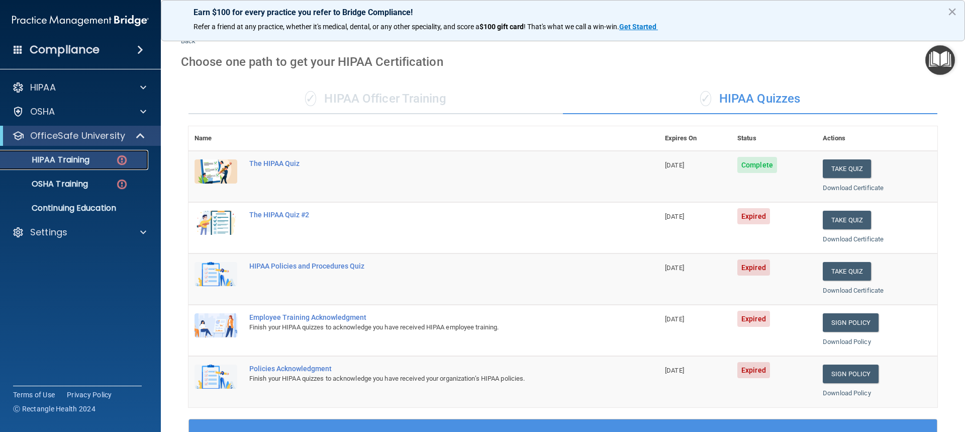
scroll to position [24, 0]
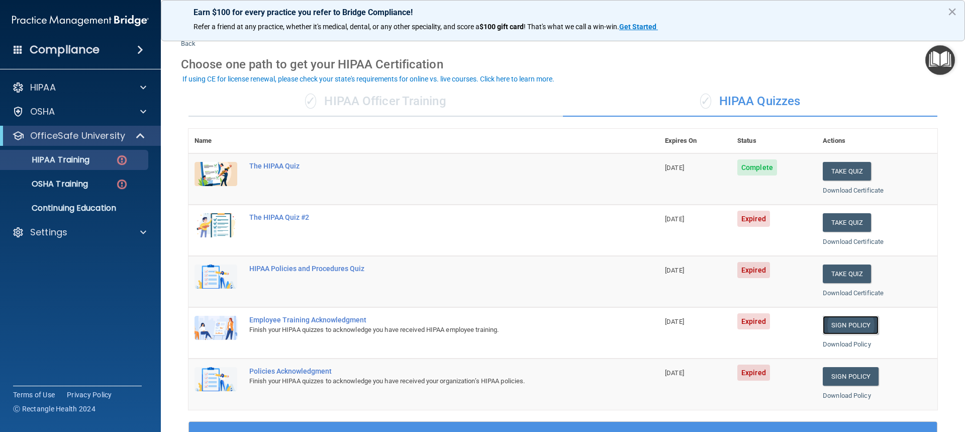
click at [685, 264] on link "Sign Policy" at bounding box center [851, 325] width 56 height 19
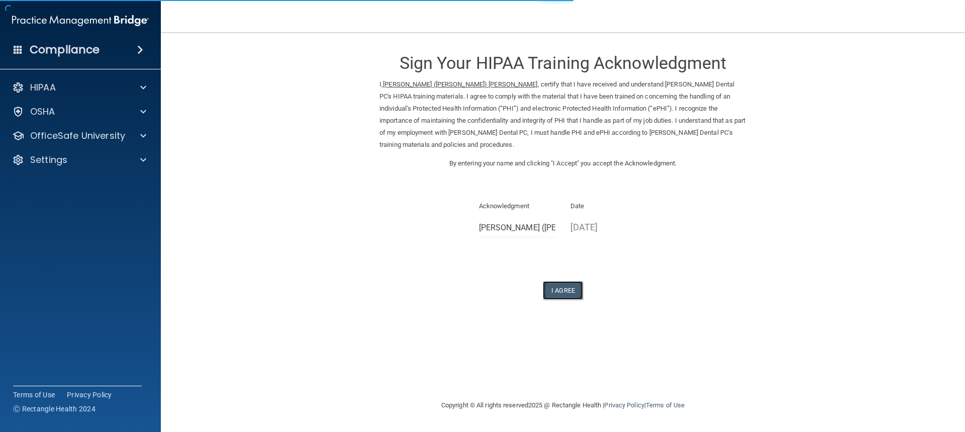
click at [563, 281] on button "I Agree" at bounding box center [563, 290] width 40 height 19
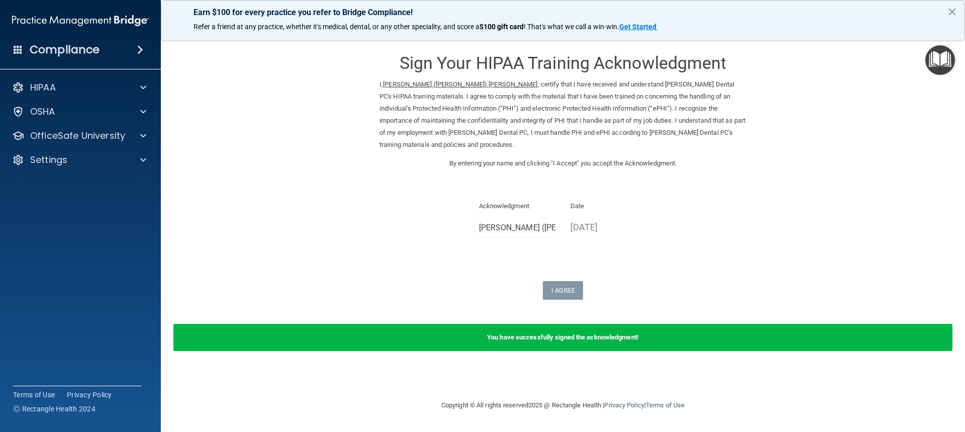
click at [949, 16] on button "×" at bounding box center [952, 12] width 10 height 16
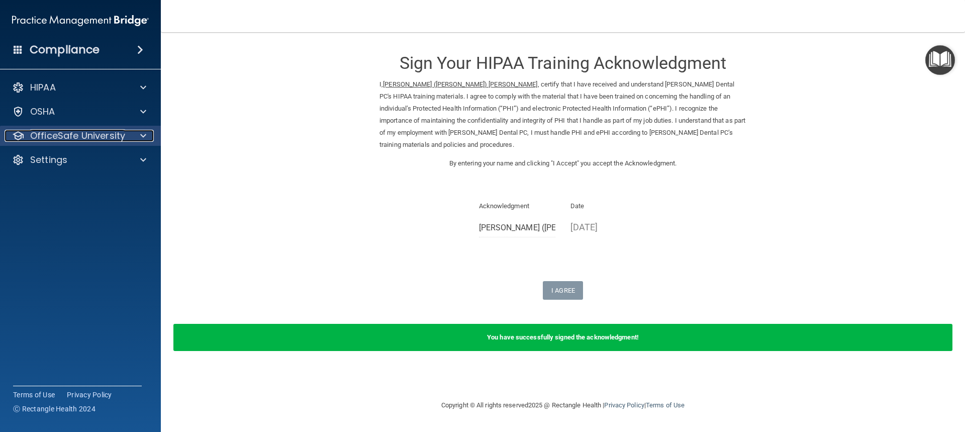
click at [144, 134] on span at bounding box center [143, 136] width 6 height 12
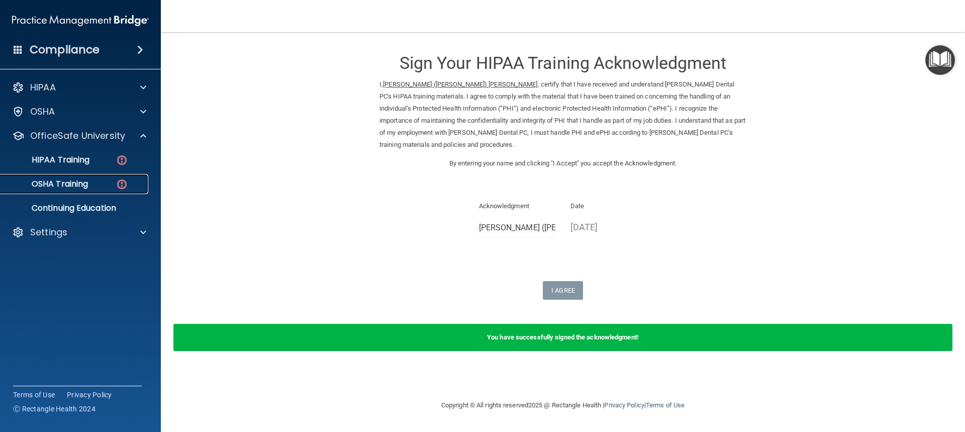
click at [82, 187] on p "OSHA Training" at bounding box center [47, 184] width 81 height 10
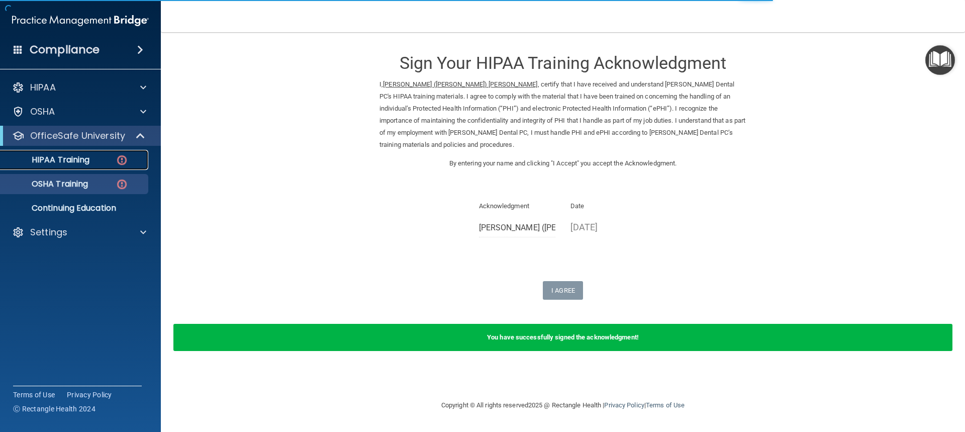
click at [74, 163] on p "HIPAA Training" at bounding box center [48, 160] width 83 height 10
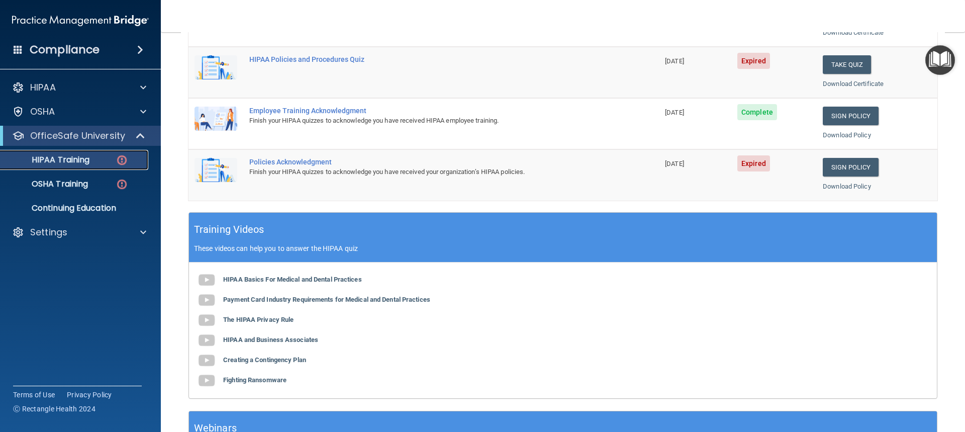
scroll to position [74, 0]
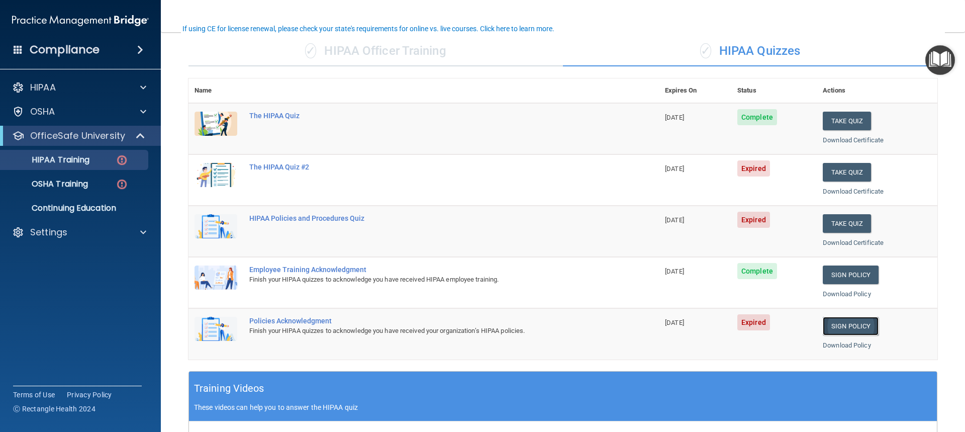
click at [837, 321] on link "Sign Policy" at bounding box center [851, 326] width 56 height 19
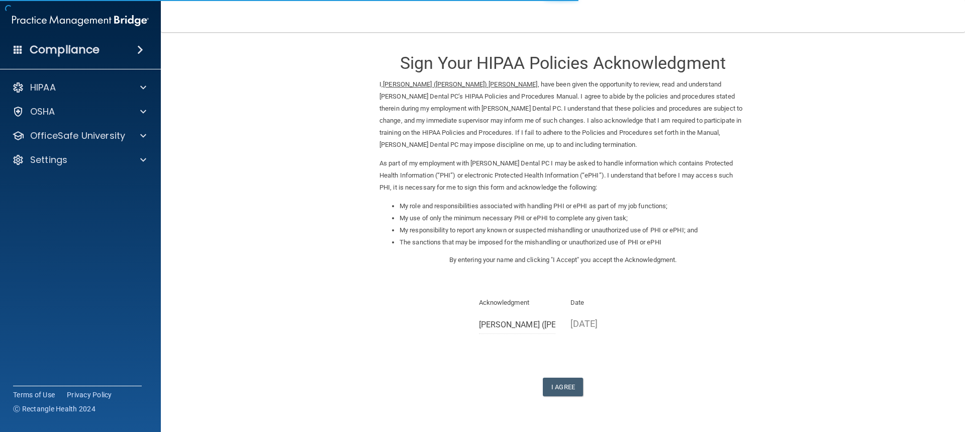
click at [524, 388] on div "I Agree" at bounding box center [562, 386] width 367 height 19
click at [543, 389] on button "I Agree" at bounding box center [563, 386] width 40 height 19
click at [552, 384] on button "I Agree" at bounding box center [563, 386] width 40 height 19
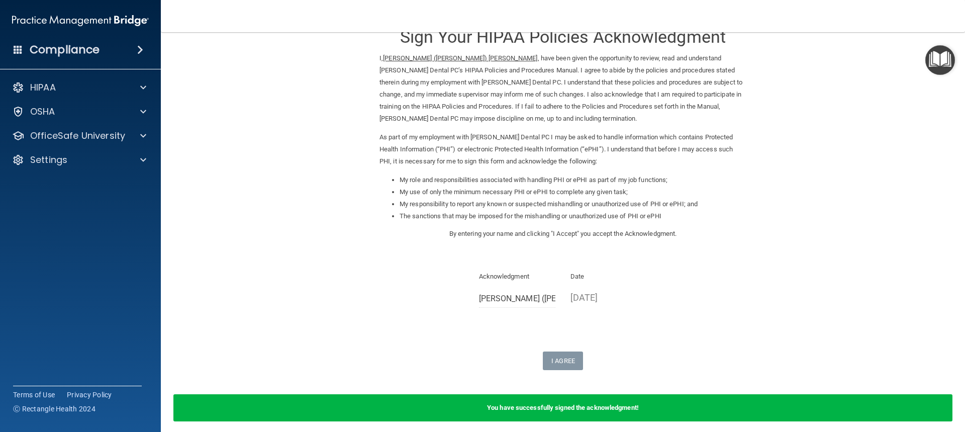
scroll to position [68, 0]
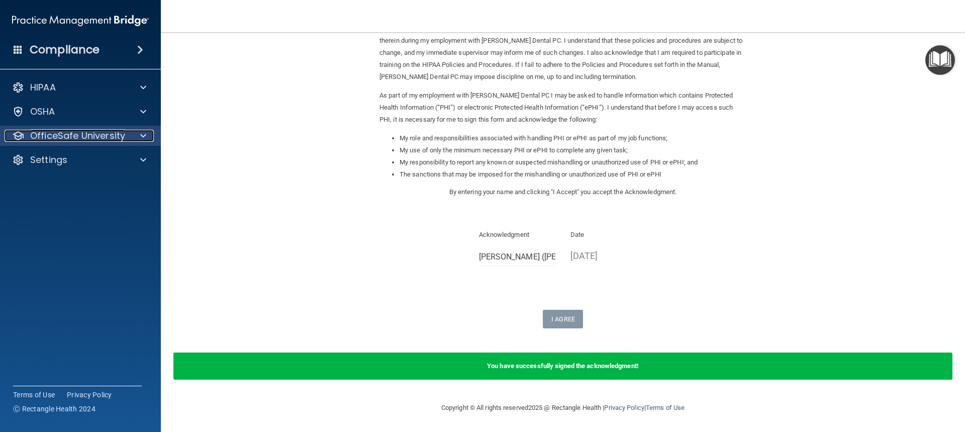
click at [123, 138] on p "OfficeSafe University" at bounding box center [77, 136] width 95 height 12
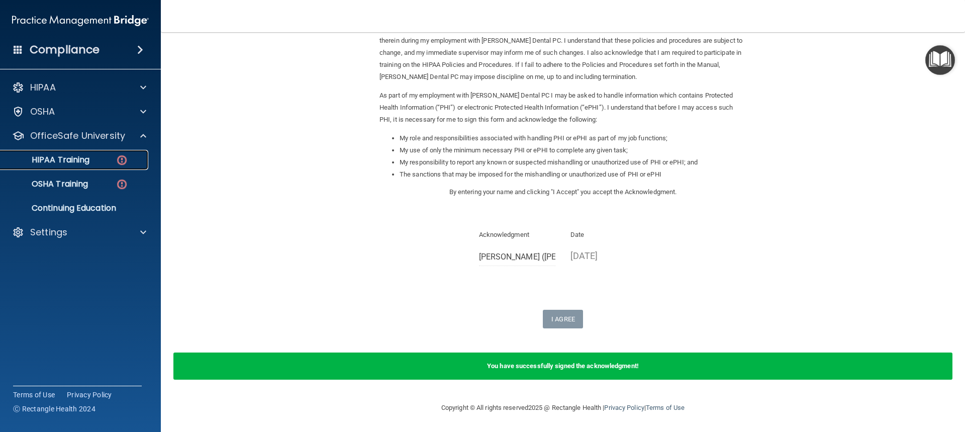
click at [87, 160] on p "HIPAA Training" at bounding box center [48, 160] width 83 height 10
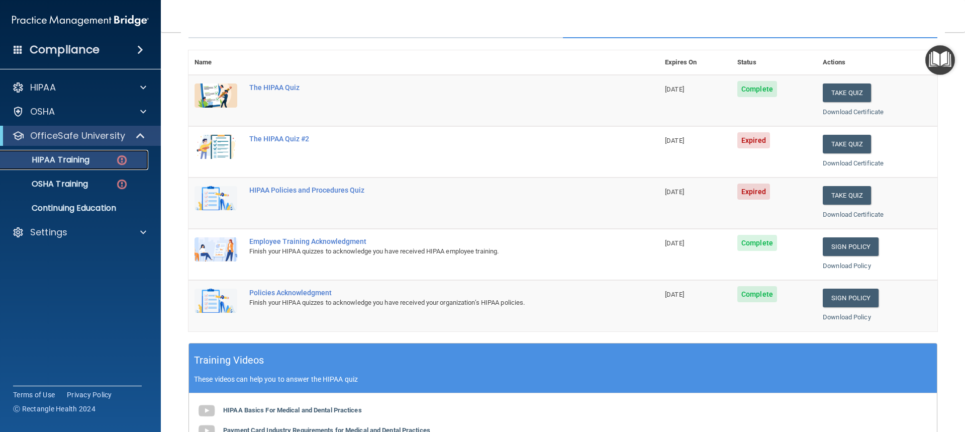
scroll to position [24, 0]
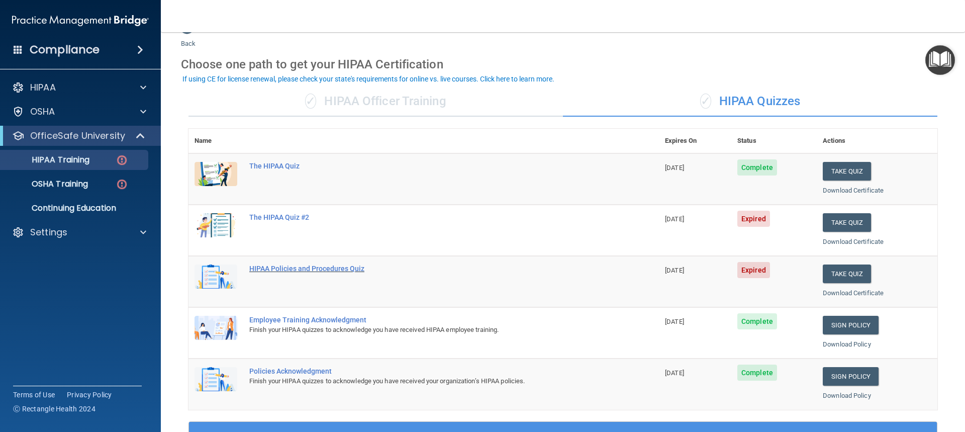
click at [283, 268] on div "HIPAA Policies and Procedures Quiz" at bounding box center [428, 268] width 359 height 8
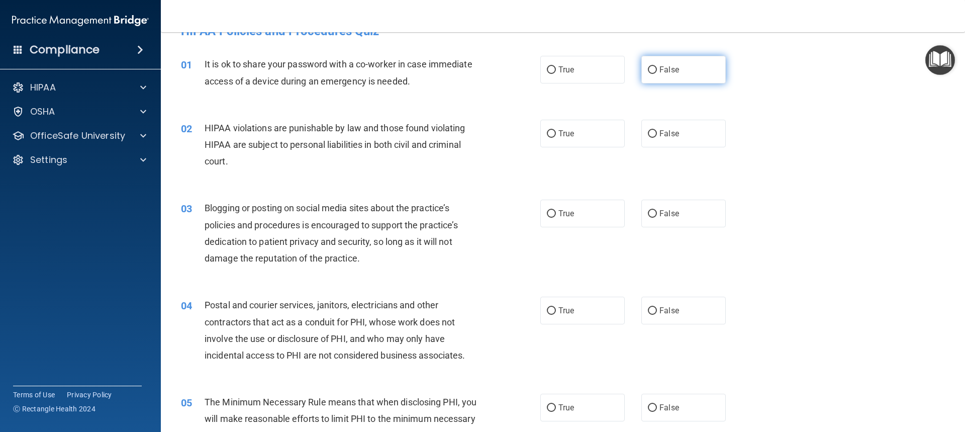
click at [674, 76] on label "False" at bounding box center [683, 70] width 84 height 28
click at [657, 74] on input "False" at bounding box center [652, 70] width 9 height 8
radio input "true"
click at [566, 147] on div "02 HIPAA violations are punishable by law and those found violating HIPAA are s…" at bounding box center [562, 147] width 779 height 80
click at [566, 132] on span "True" at bounding box center [566, 134] width 16 height 10
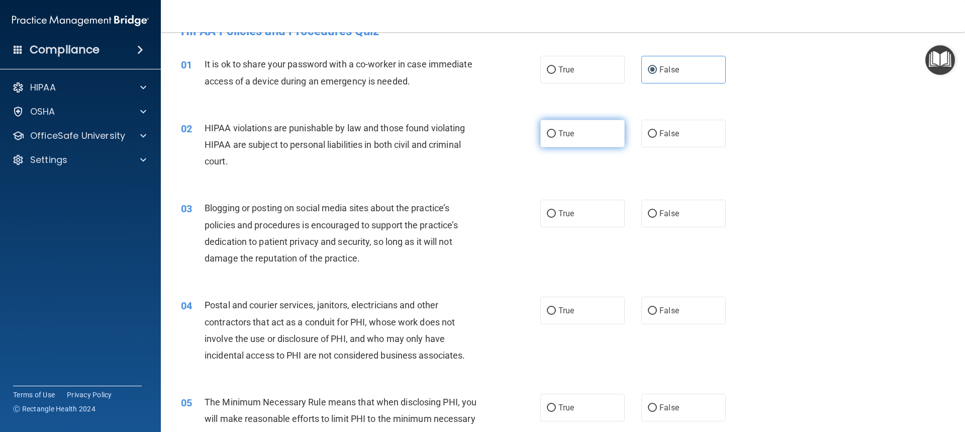
click at [556, 132] on input "True" at bounding box center [551, 134] width 9 height 8
radio input "true"
click at [687, 217] on label "False" at bounding box center [683, 214] width 84 height 28
click at [657, 217] on input "False" at bounding box center [652, 214] width 9 height 8
radio input "true"
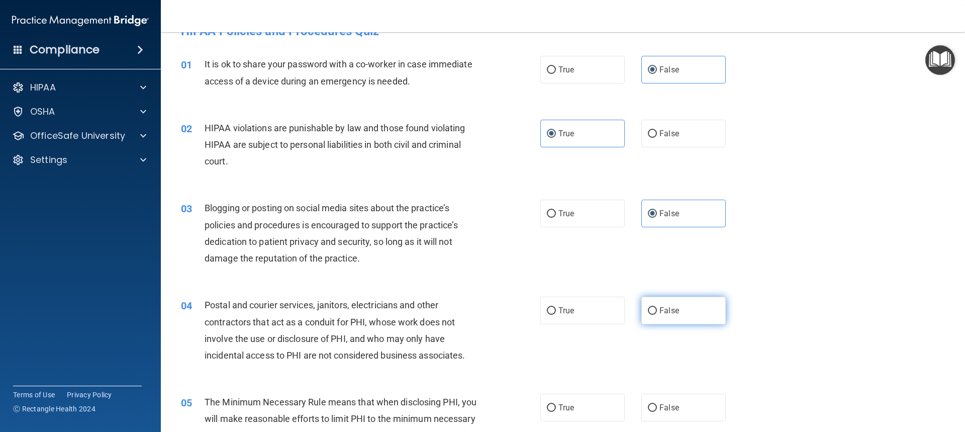
click at [673, 304] on label "False" at bounding box center [683, 311] width 84 height 28
click at [657, 307] on input "False" at bounding box center [652, 311] width 9 height 8
radio input "true"
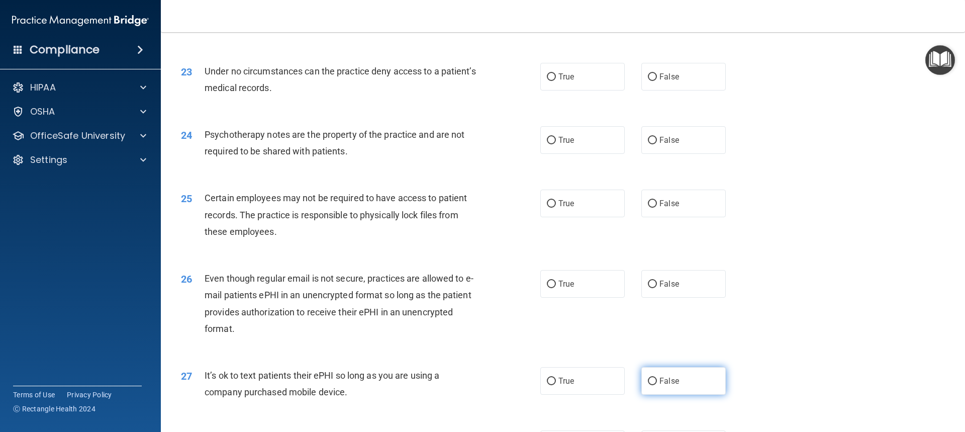
scroll to position [1783, 0]
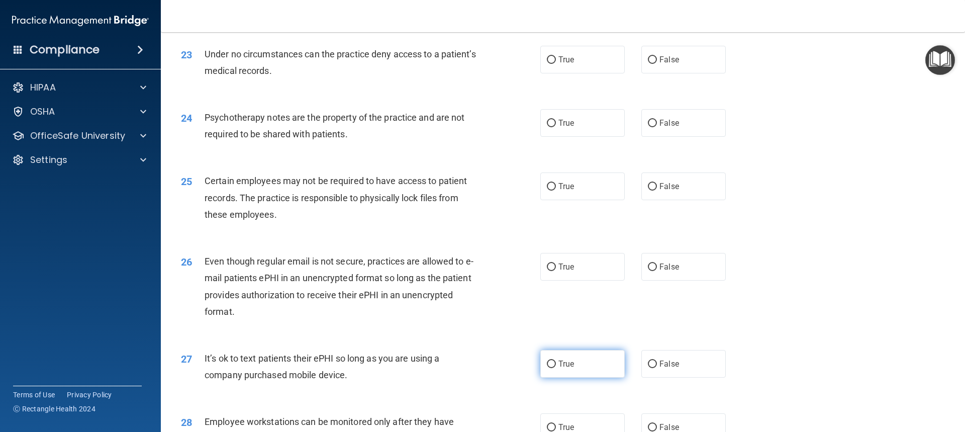
click at [584, 377] on label "True" at bounding box center [582, 364] width 84 height 28
click at [556, 368] on input "True" at bounding box center [551, 364] width 9 height 8
radio input "true"
click at [690, 280] on label "False" at bounding box center [683, 267] width 84 height 28
click at [657, 271] on input "False" at bounding box center [652, 267] width 9 height 8
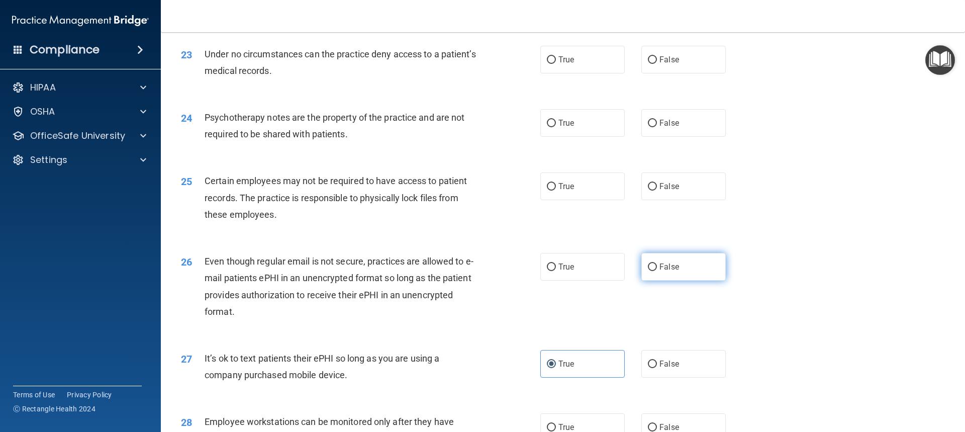
radio input "true"
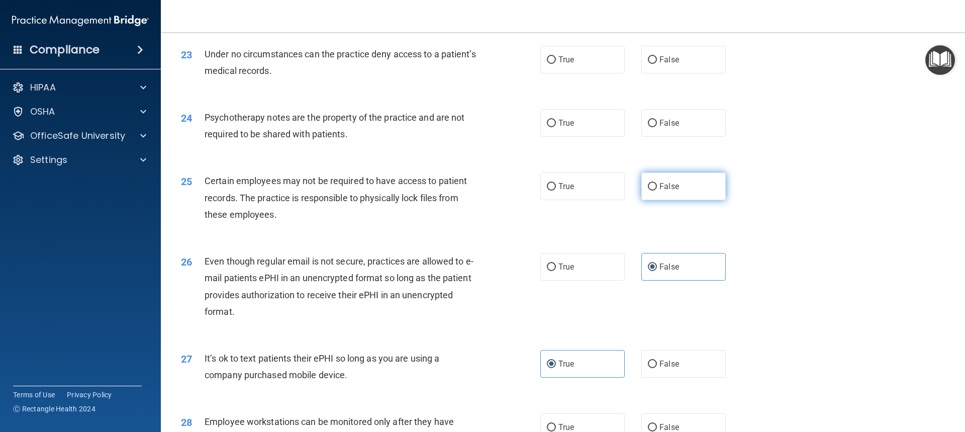
click at [695, 200] on label "False" at bounding box center [683, 186] width 84 height 28
click at [657, 190] on input "False" at bounding box center [652, 187] width 9 height 8
radio input "true"
click at [585, 137] on label "True" at bounding box center [582, 123] width 84 height 28
click at [556, 127] on input "True" at bounding box center [551, 124] width 9 height 8
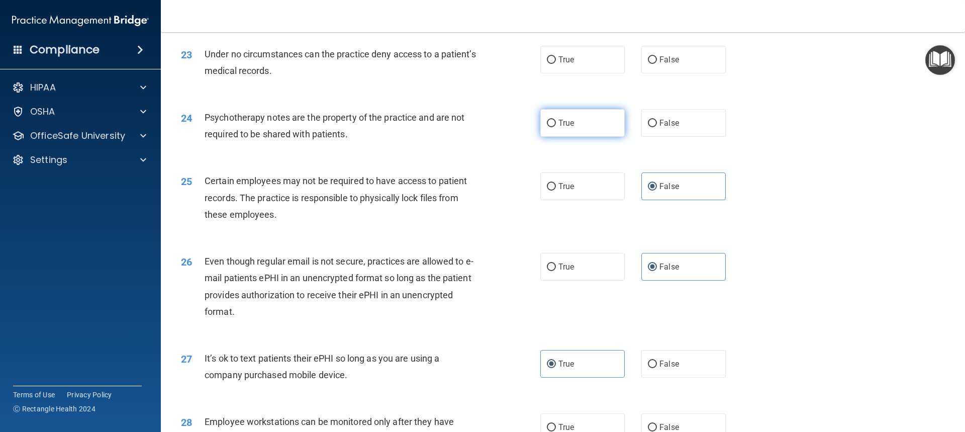
radio input "true"
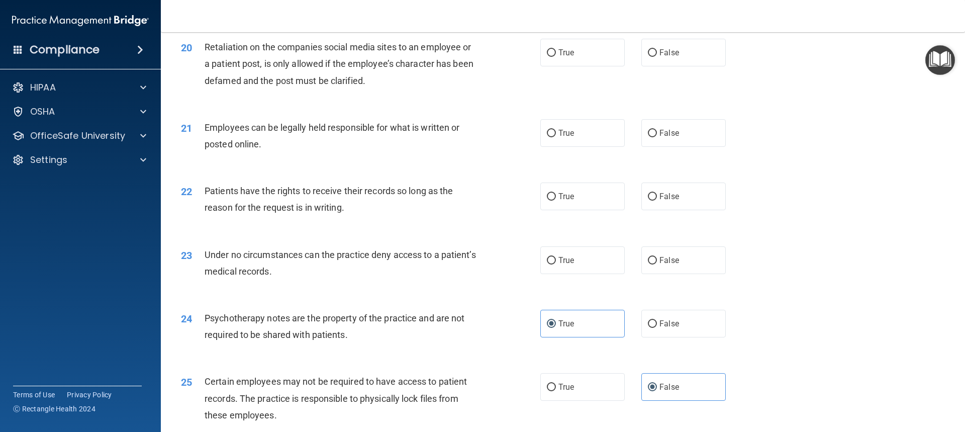
scroll to position [1582, 0]
click at [653, 274] on label "False" at bounding box center [683, 261] width 84 height 28
click at [653, 265] on input "False" at bounding box center [652, 261] width 9 height 8
radio input "true"
click at [566, 205] on label "True" at bounding box center [582, 197] width 84 height 28
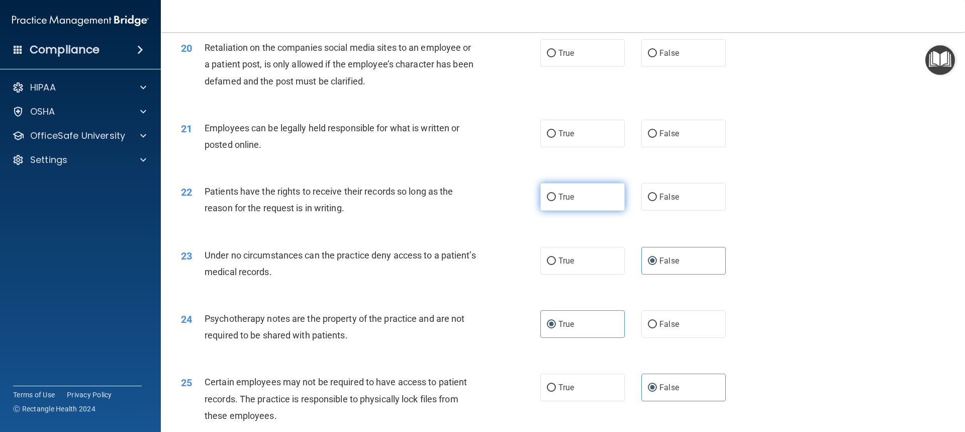
click at [556, 201] on input "True" at bounding box center [551, 197] width 9 height 8
radio input "true"
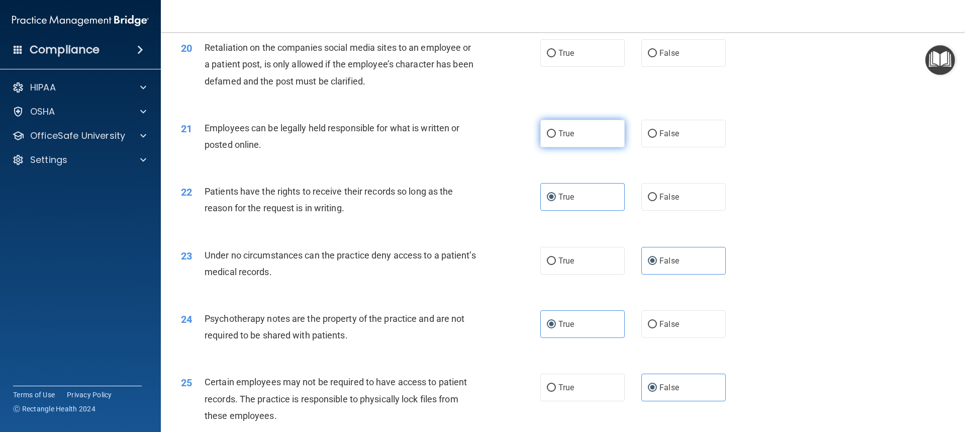
click at [577, 147] on label "True" at bounding box center [582, 134] width 84 height 28
click at [556, 138] on input "True" at bounding box center [551, 134] width 9 height 8
radio input "true"
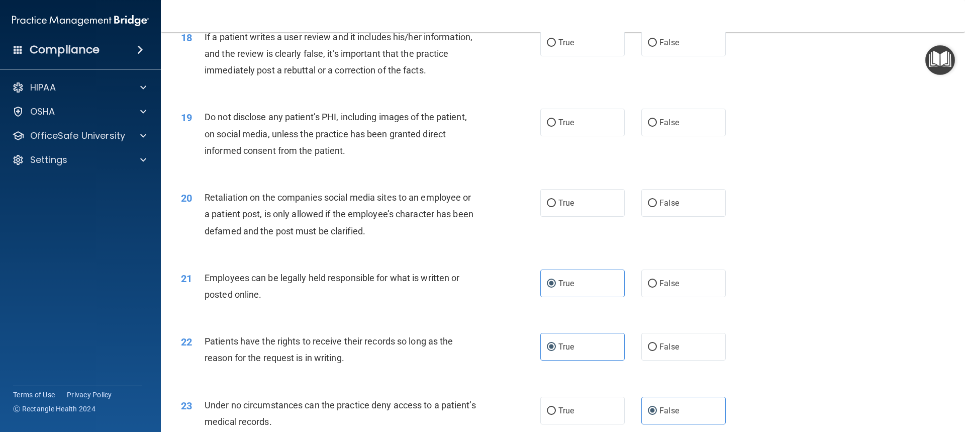
scroll to position [1431, 0]
click at [663, 218] on label "False" at bounding box center [683, 204] width 84 height 28
click at [657, 208] on input "False" at bounding box center [652, 205] width 9 height 8
radio input "true"
click at [601, 137] on label "True" at bounding box center [582, 124] width 84 height 28
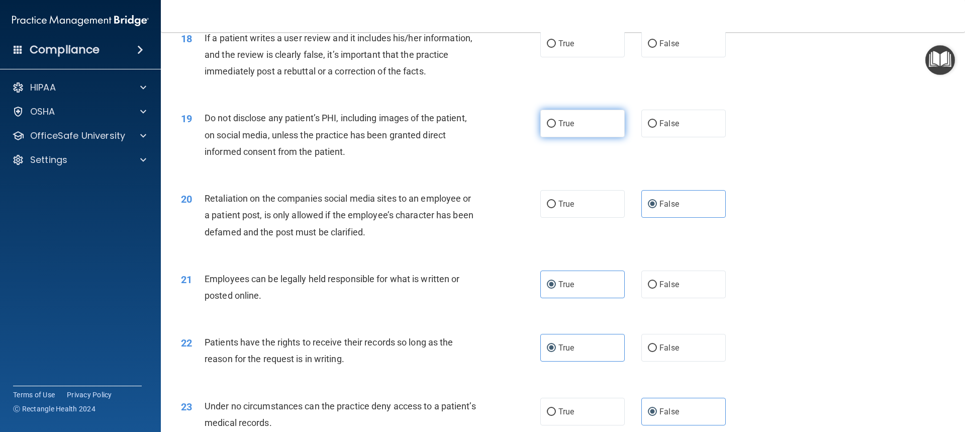
click at [556, 128] on input "True" at bounding box center [551, 124] width 9 height 8
radio input "true"
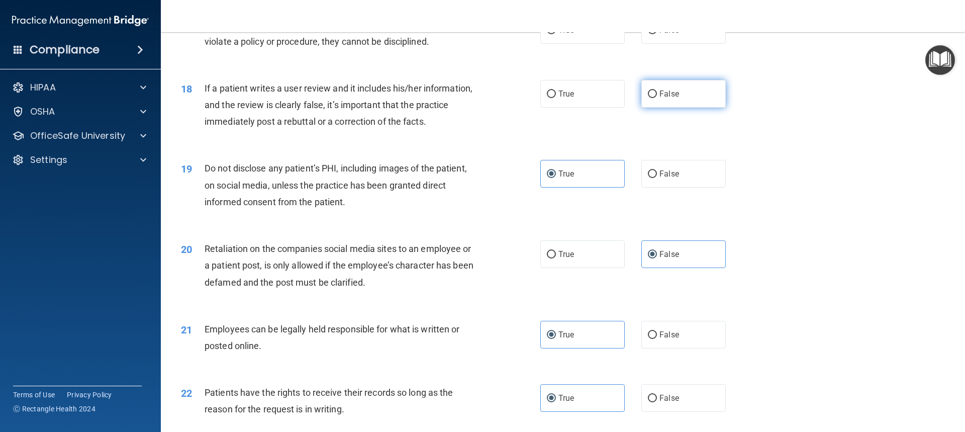
click at [651, 104] on label "False" at bounding box center [683, 94] width 84 height 28
click at [651, 98] on input "False" at bounding box center [652, 94] width 9 height 8
radio input "true"
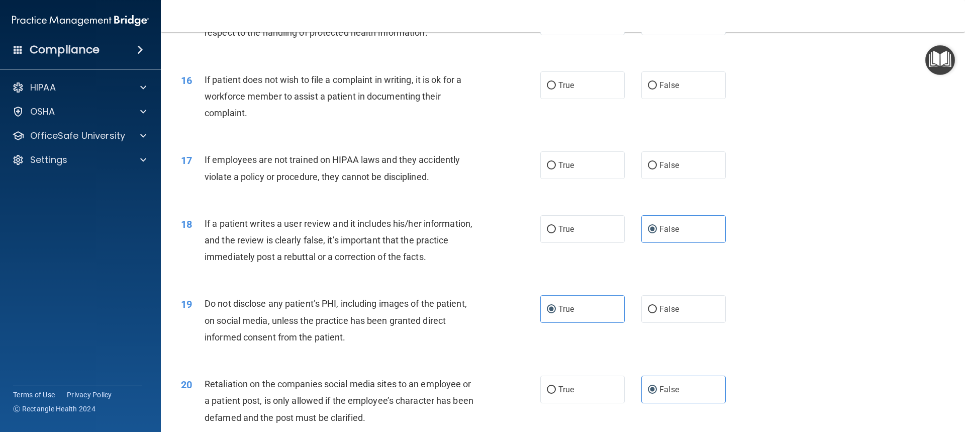
scroll to position [1230, 0]
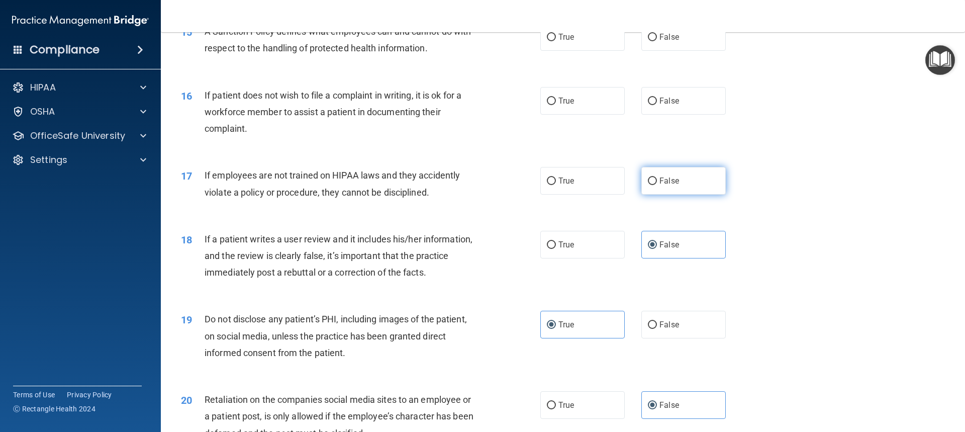
click at [684, 195] on label "False" at bounding box center [683, 181] width 84 height 28
click at [657, 185] on input "False" at bounding box center [652, 181] width 9 height 8
radio input "true"
click at [653, 114] on label "False" at bounding box center [683, 101] width 84 height 28
click at [653, 105] on input "False" at bounding box center [652, 102] width 9 height 8
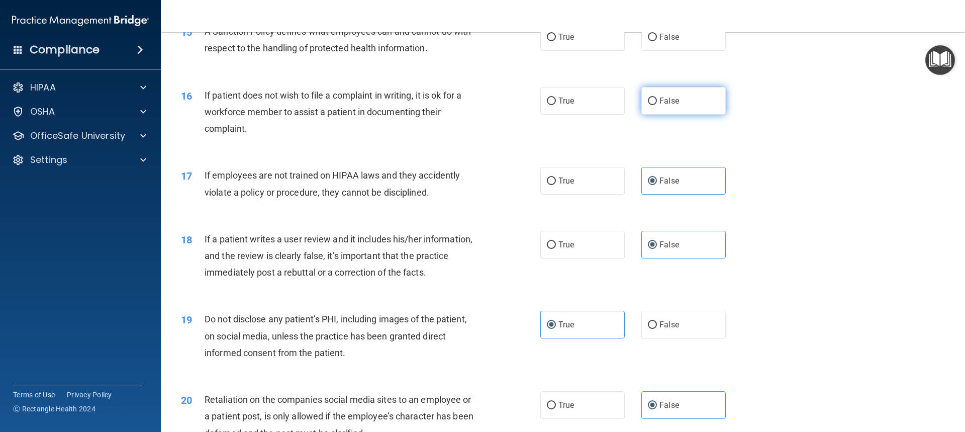
radio input "true"
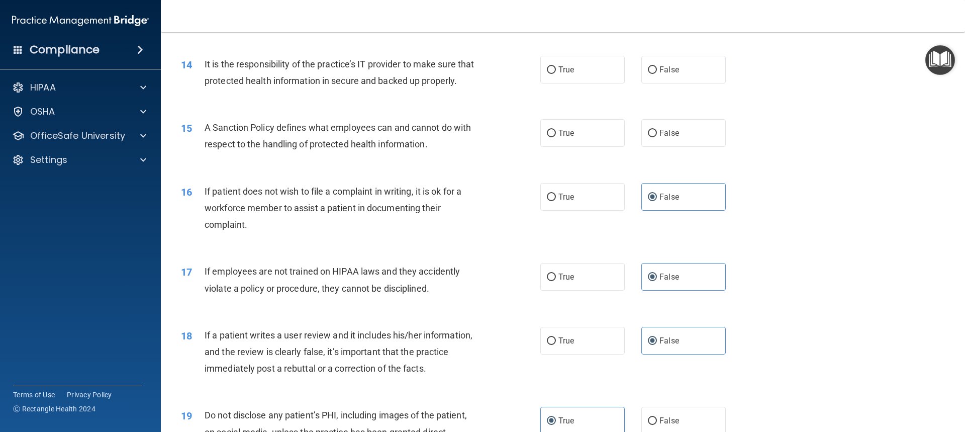
scroll to position [1129, 0]
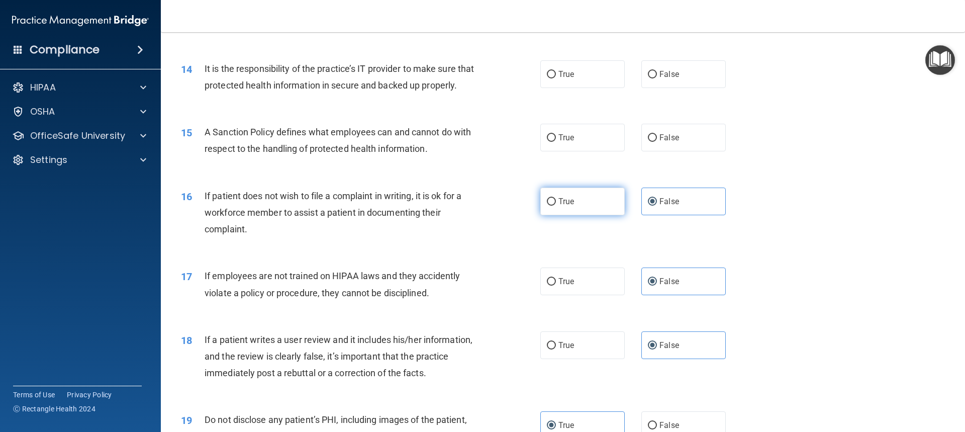
click at [575, 210] on label "True" at bounding box center [582, 201] width 84 height 28
click at [556, 206] on input "True" at bounding box center [551, 202] width 9 height 8
radio input "true"
radio input "false"
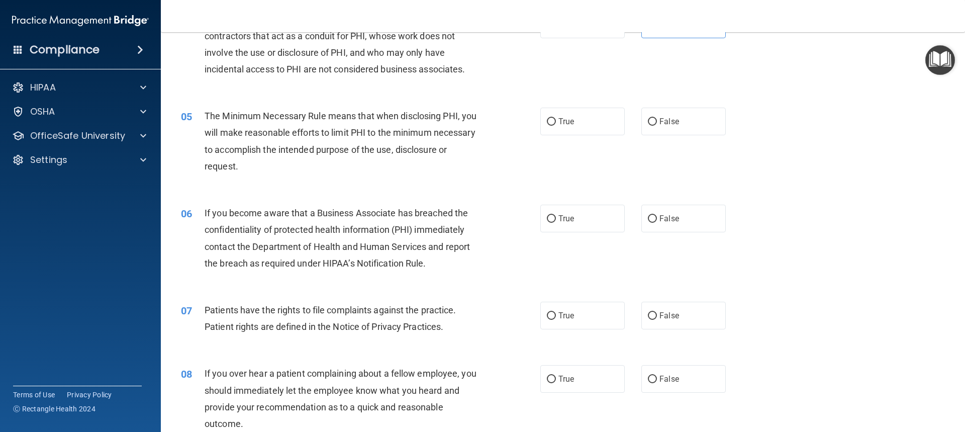
scroll to position [275, 0]
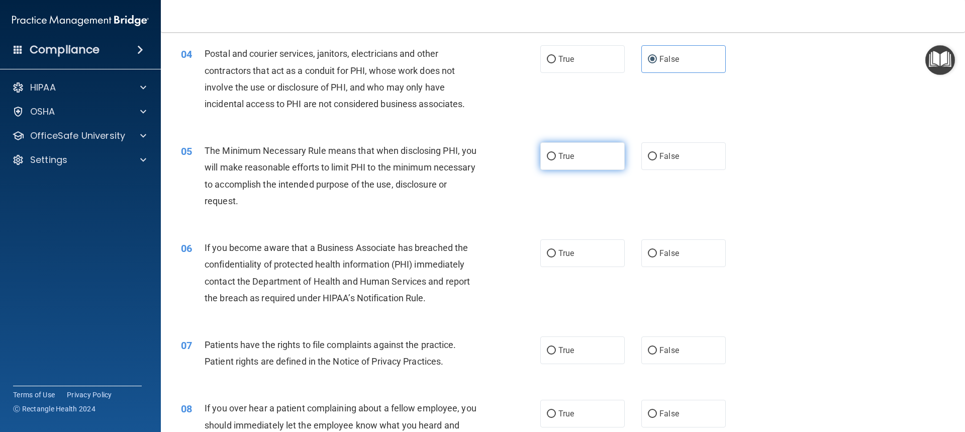
click at [560, 156] on span "True" at bounding box center [566, 156] width 16 height 10
click at [556, 156] on input "True" at bounding box center [551, 157] width 9 height 8
radio input "true"
click at [669, 252] on span "False" at bounding box center [669, 253] width 20 height 10
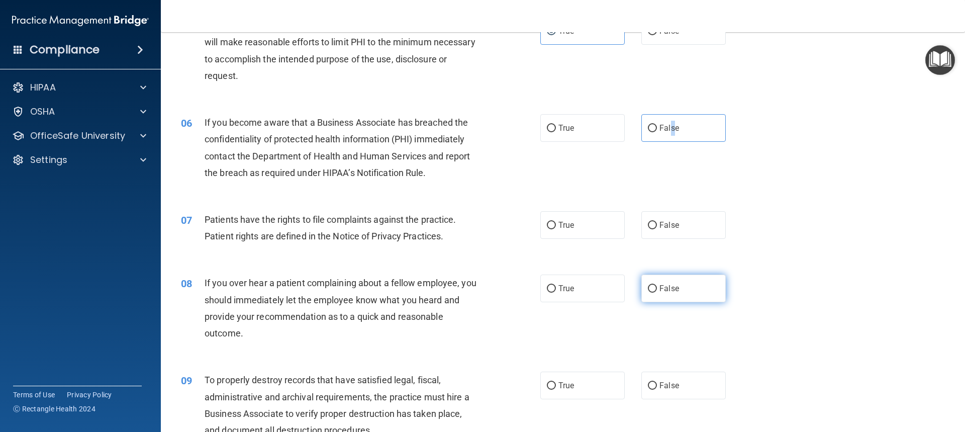
scroll to position [426, 0]
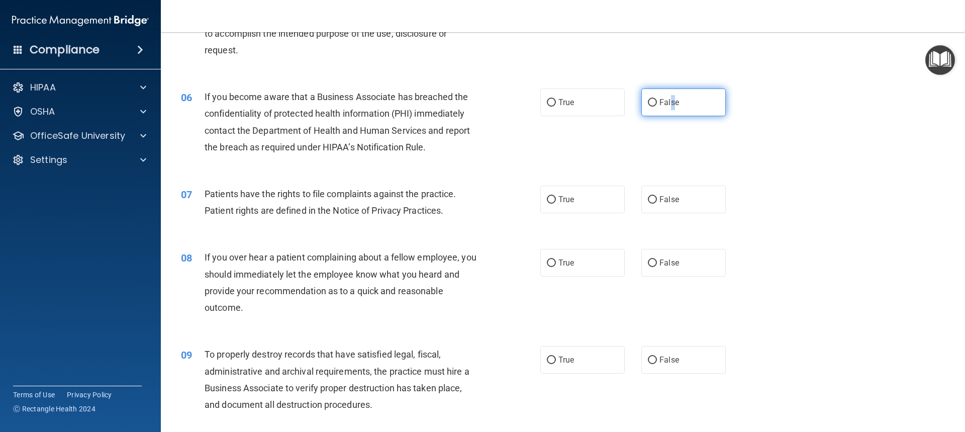
click at [668, 104] on span "False" at bounding box center [669, 103] width 20 height 10
click at [657, 104] on input "False" at bounding box center [652, 103] width 9 height 8
radio input "true"
click at [544, 189] on label "True" at bounding box center [582, 199] width 84 height 28
click at [547, 196] on input "True" at bounding box center [551, 200] width 9 height 8
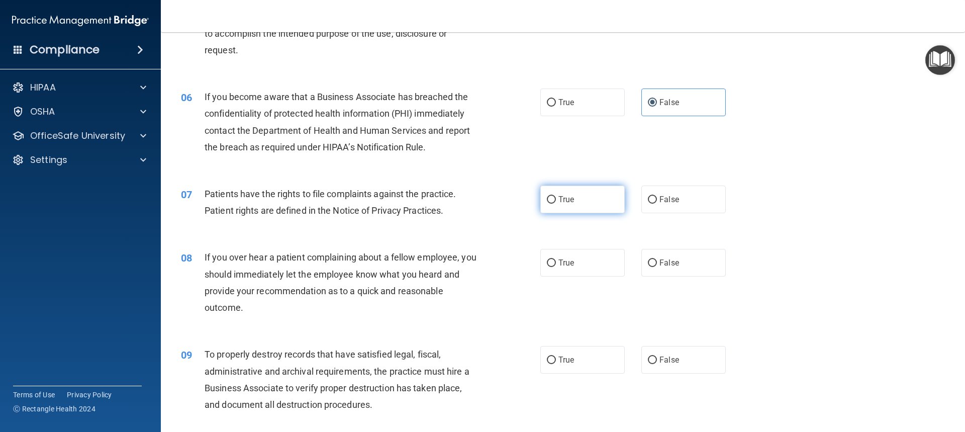
radio input "true"
click at [707, 193] on label "False" at bounding box center [683, 199] width 84 height 28
click at [657, 196] on input "False" at bounding box center [652, 200] width 9 height 8
radio input "true"
radio input "false"
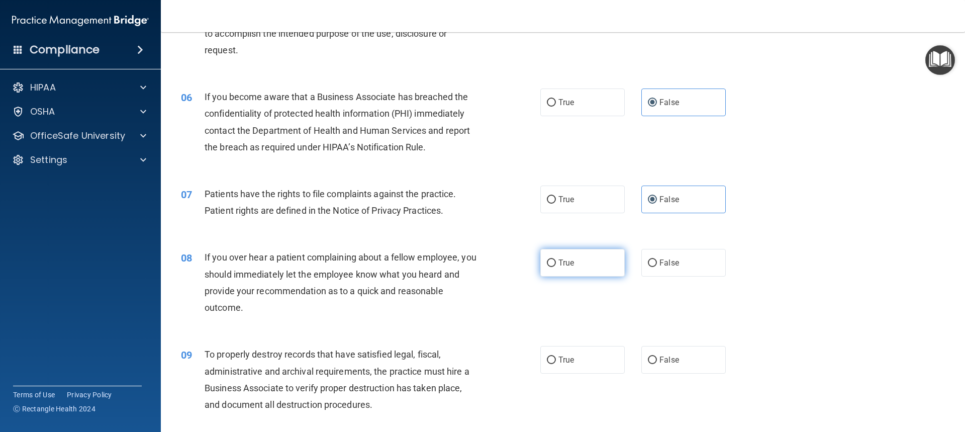
click at [580, 271] on label "True" at bounding box center [582, 263] width 84 height 28
click at [556, 267] on input "True" at bounding box center [551, 263] width 9 height 8
radio input "true"
click at [674, 370] on label "False" at bounding box center [683, 360] width 84 height 28
click at [657, 364] on input "False" at bounding box center [652, 360] width 9 height 8
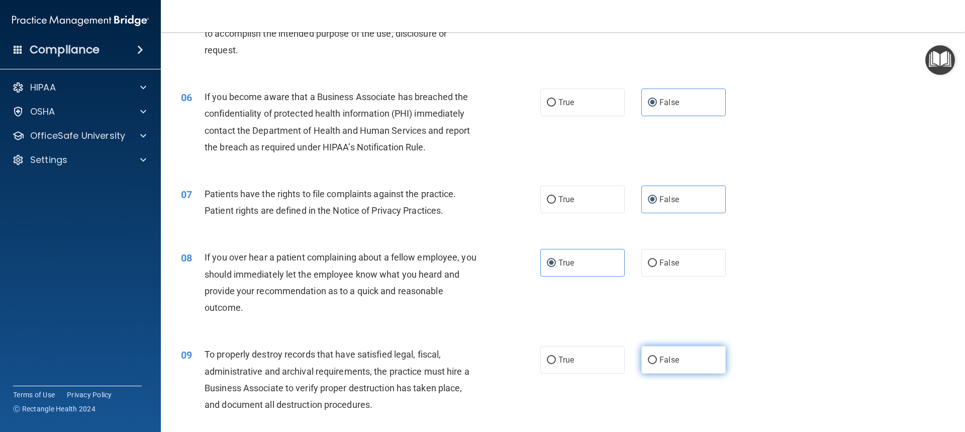
radio input "true"
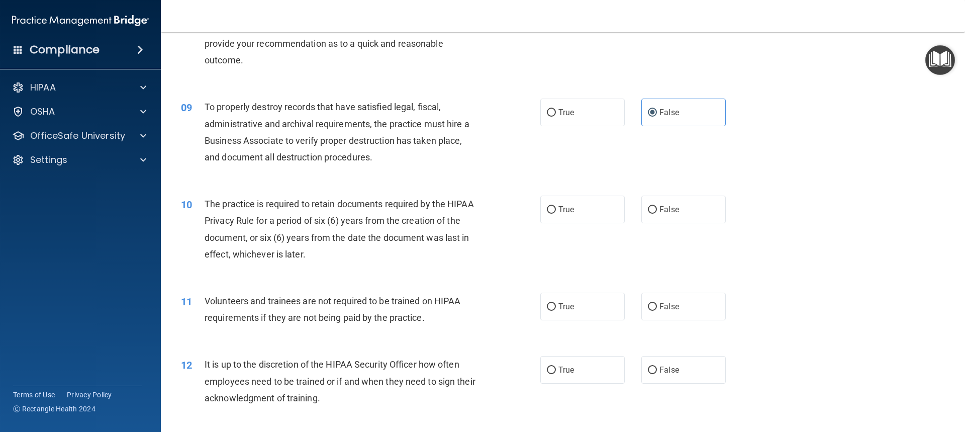
scroll to position [677, 0]
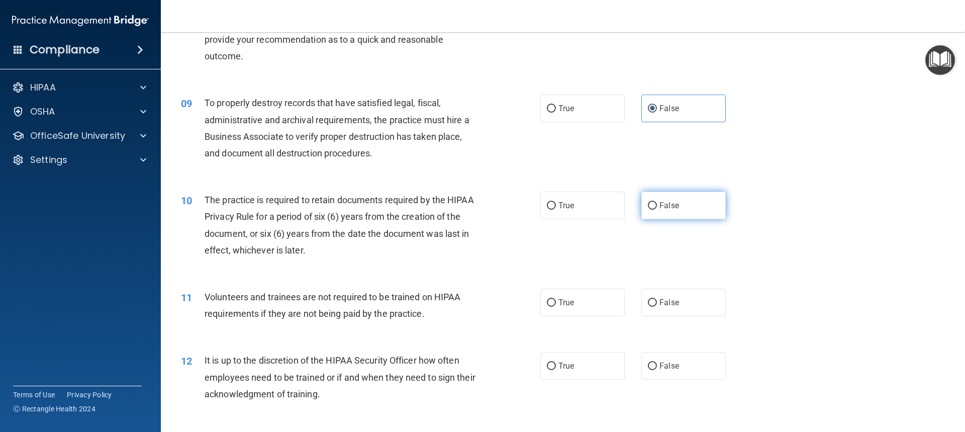
click at [658, 212] on label "False" at bounding box center [683, 205] width 84 height 28
click at [657, 210] on input "False" at bounding box center [652, 206] width 9 height 8
radio input "true"
click at [665, 305] on span "False" at bounding box center [669, 303] width 20 height 10
click at [657, 305] on input "False" at bounding box center [652, 303] width 9 height 8
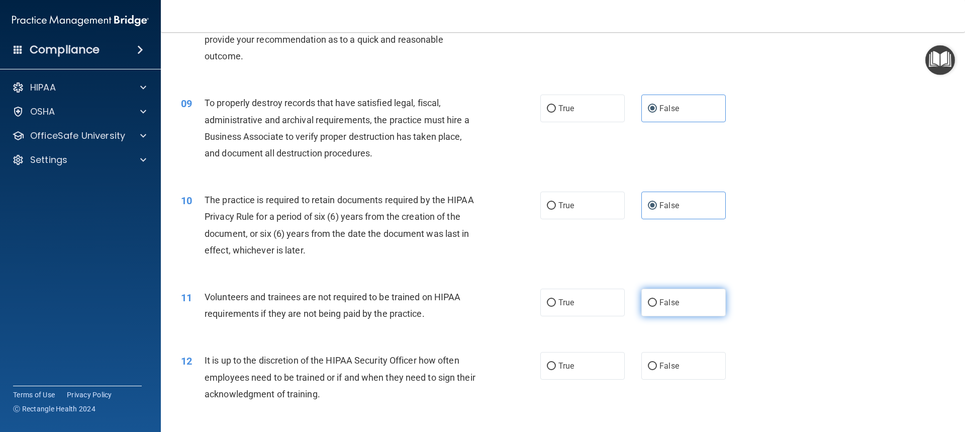
radio input "true"
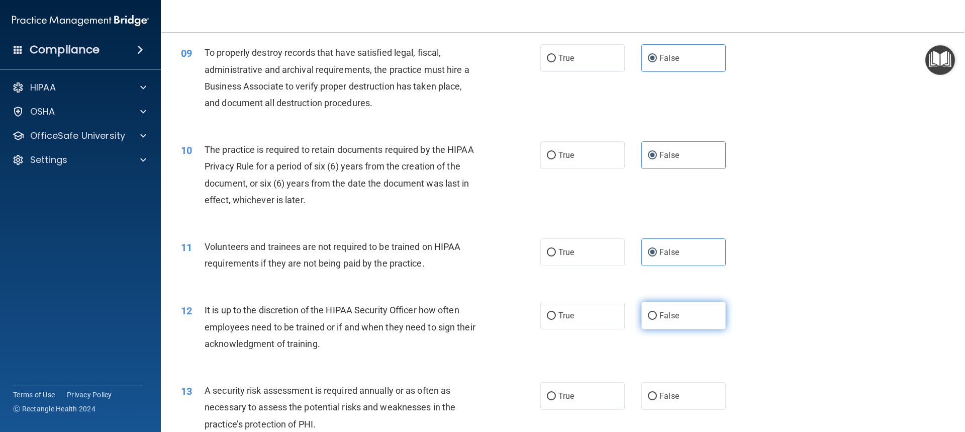
click at [659, 312] on span "False" at bounding box center [669, 316] width 20 height 10
click at [657, 312] on input "False" at bounding box center [652, 316] width 9 height 8
radio input "true"
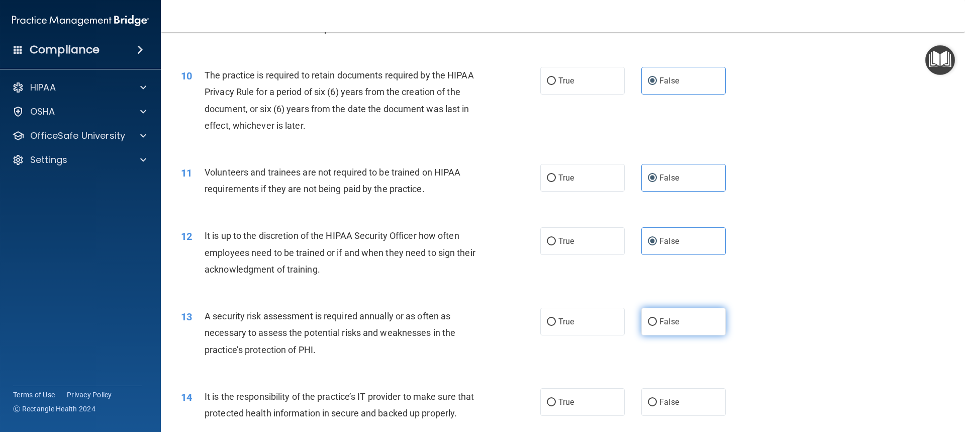
scroll to position [828, 0]
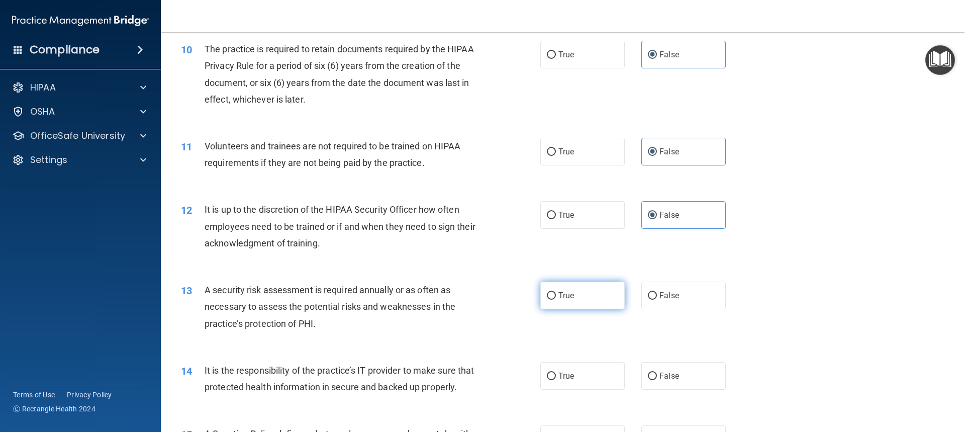
click at [613, 300] on label "True" at bounding box center [582, 295] width 84 height 28
click at [556, 300] on input "True" at bounding box center [551, 296] width 9 height 8
radio input "true"
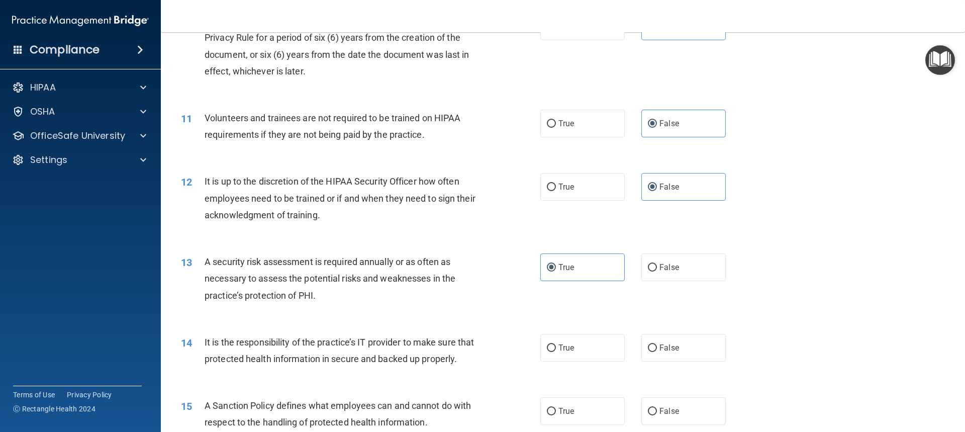
scroll to position [878, 0]
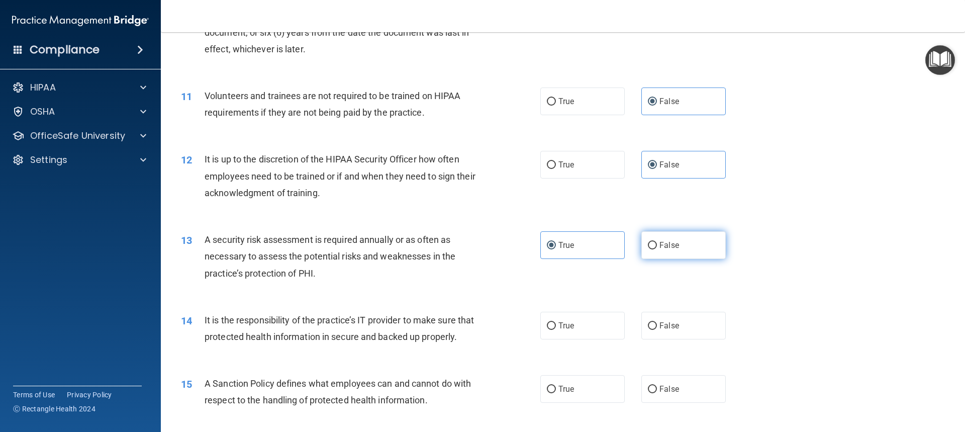
click at [688, 251] on label "False" at bounding box center [683, 245] width 84 height 28
click at [657, 249] on input "False" at bounding box center [652, 246] width 9 height 8
radio input "true"
radio input "false"
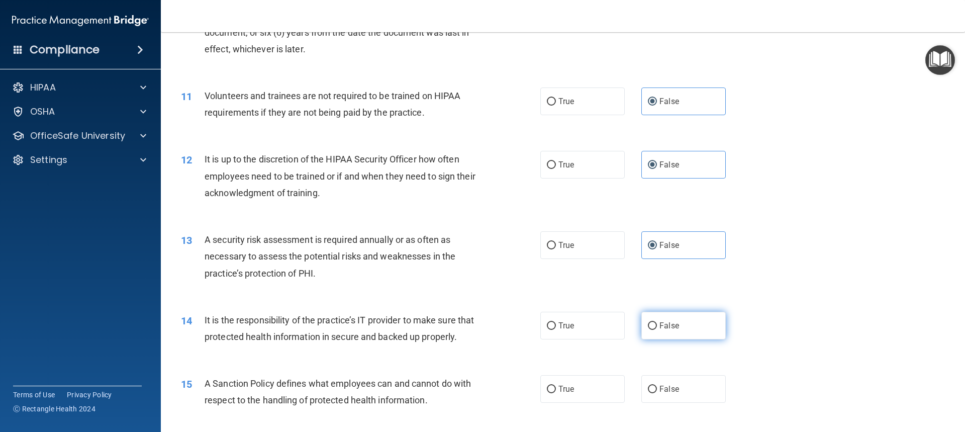
click at [670, 331] on label "False" at bounding box center [683, 326] width 84 height 28
click at [657, 330] on input "False" at bounding box center [652, 326] width 9 height 8
radio input "true"
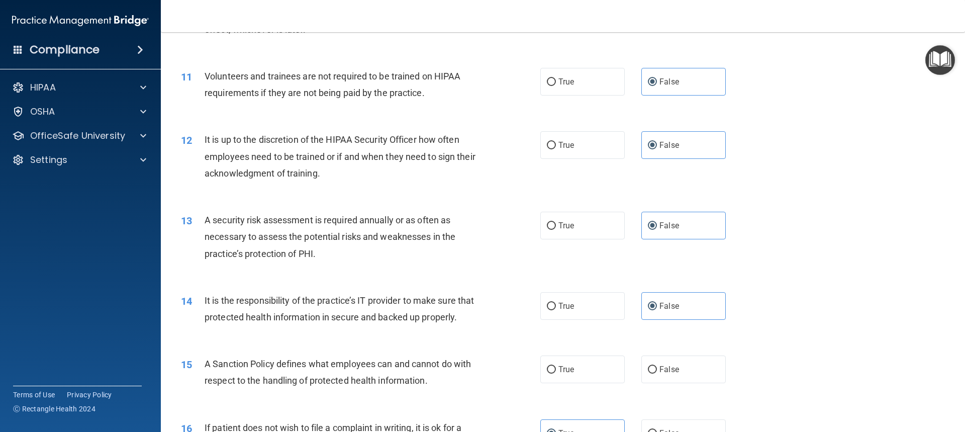
scroll to position [928, 0]
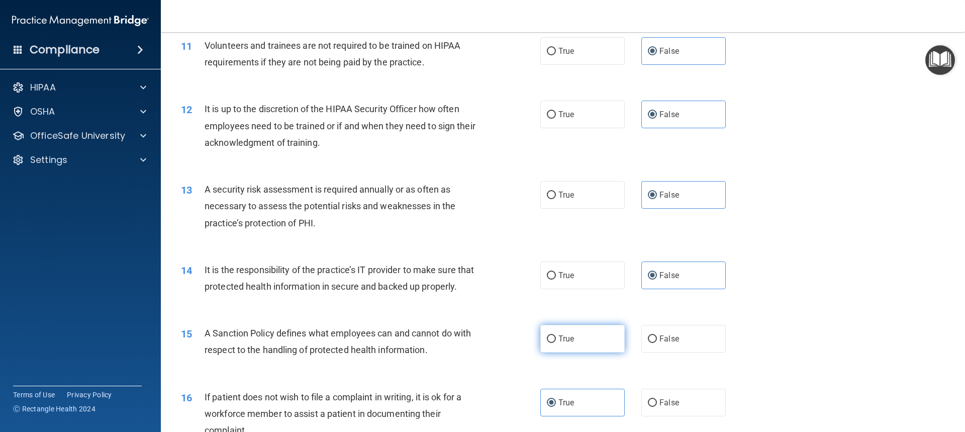
click at [564, 342] on label "True" at bounding box center [582, 339] width 84 height 28
click at [556, 342] on input "True" at bounding box center [551, 339] width 9 height 8
radio input "true"
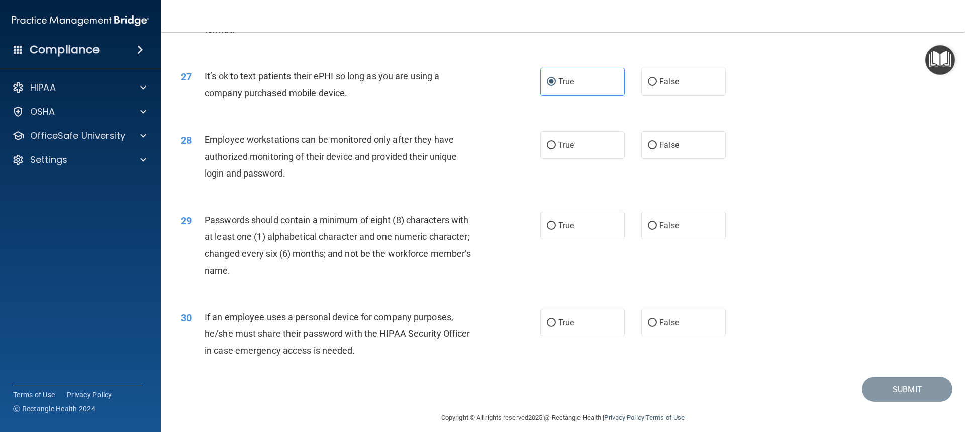
scroll to position [2091, 0]
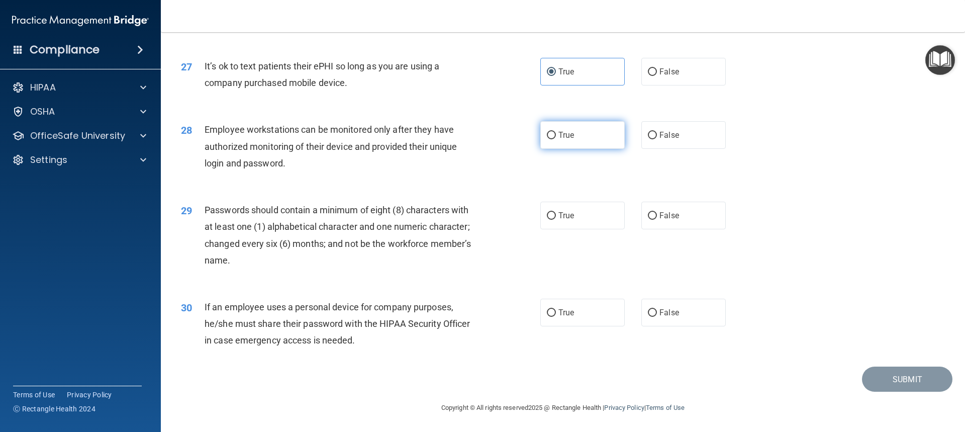
click at [609, 135] on label "True" at bounding box center [582, 135] width 84 height 28
click at [556, 135] on input "True" at bounding box center [551, 136] width 9 height 8
radio input "true"
click at [659, 215] on span "False" at bounding box center [669, 216] width 20 height 10
click at [656, 215] on input "False" at bounding box center [652, 216] width 9 height 8
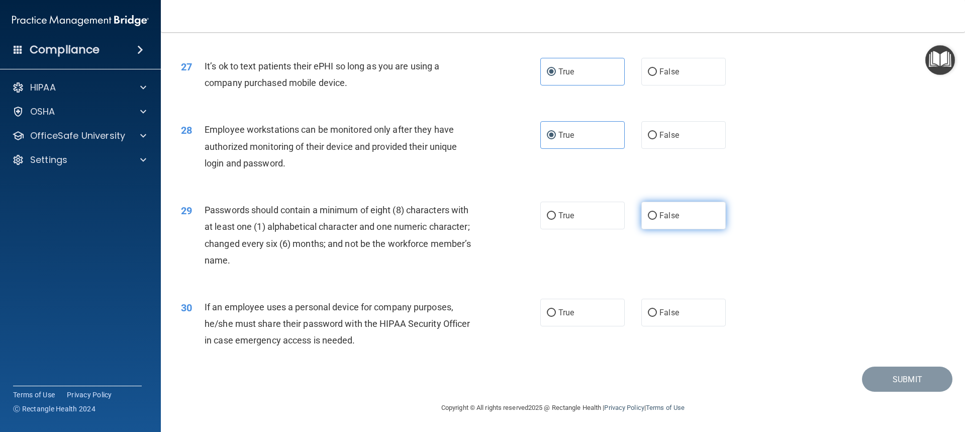
radio input "true"
click at [691, 312] on label "False" at bounding box center [683, 313] width 84 height 28
click at [657, 312] on input "False" at bounding box center [652, 313] width 9 height 8
radio input "true"
click at [889, 382] on button "Submit" at bounding box center [907, 379] width 90 height 26
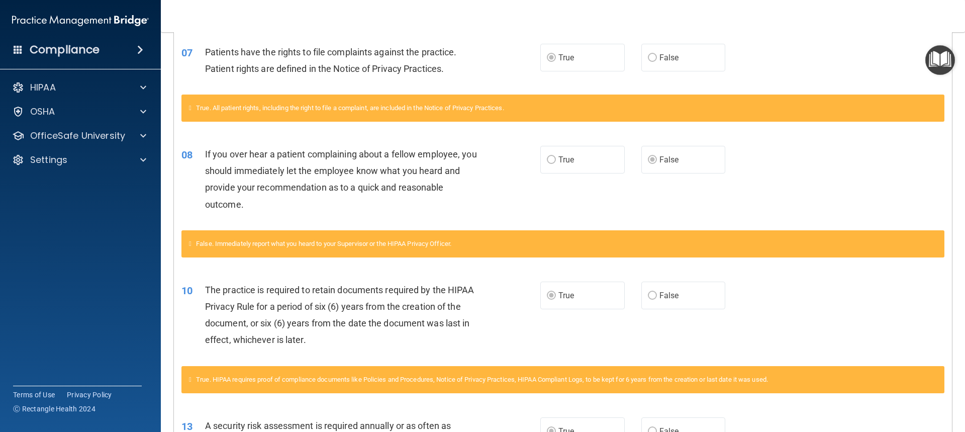
scroll to position [352, 0]
